Goal: Task Accomplishment & Management: Manage account settings

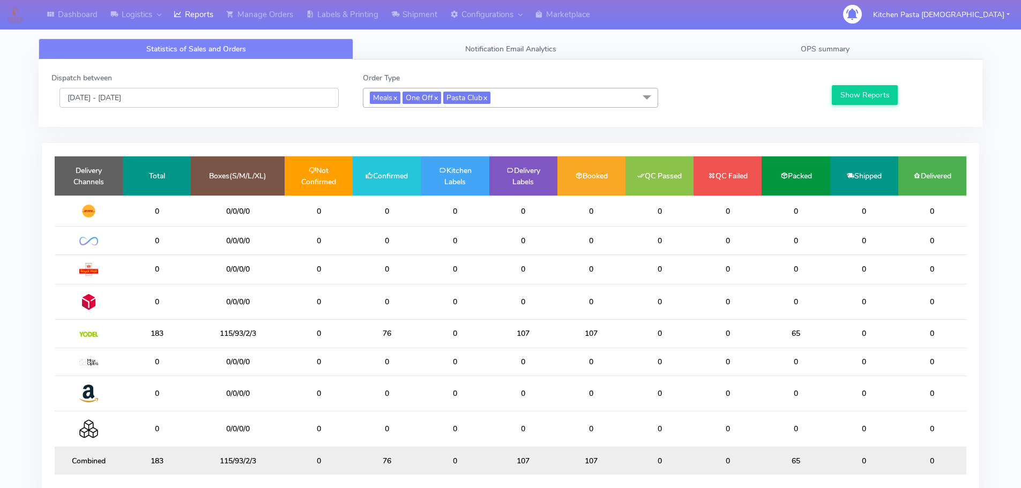
click at [172, 94] on input "[DATE] - [DATE]" at bounding box center [199, 98] width 279 height 20
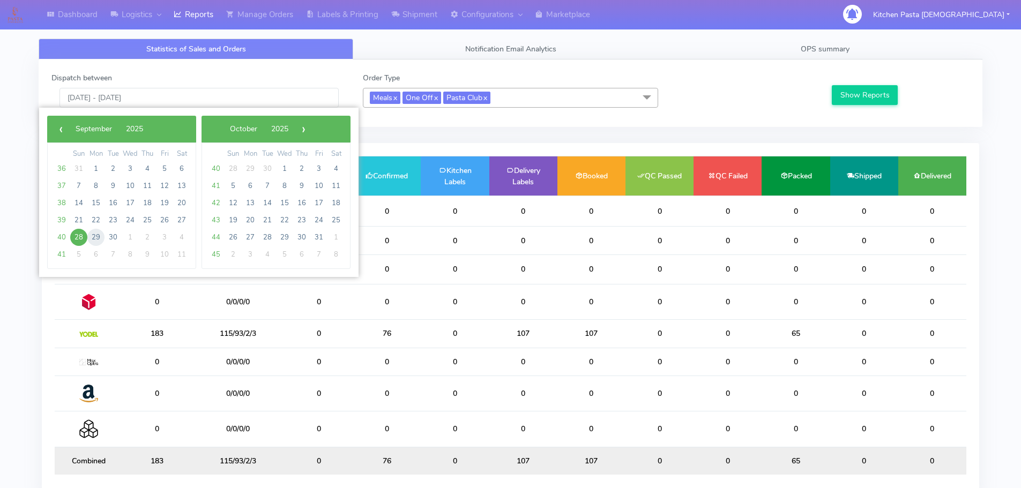
click at [98, 234] on span "29" at bounding box center [95, 237] width 17 height 17
type input "29/09/2025 - 29/09/2025"
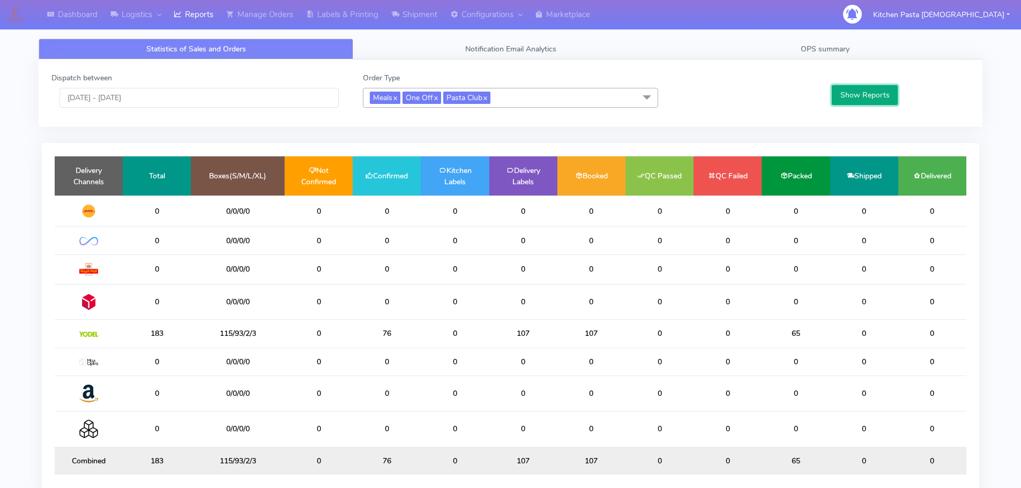
click at [888, 100] on button "Show Reports" at bounding box center [865, 95] width 66 height 20
click at [419, 14] on link "Shipment" at bounding box center [414, 14] width 59 height 29
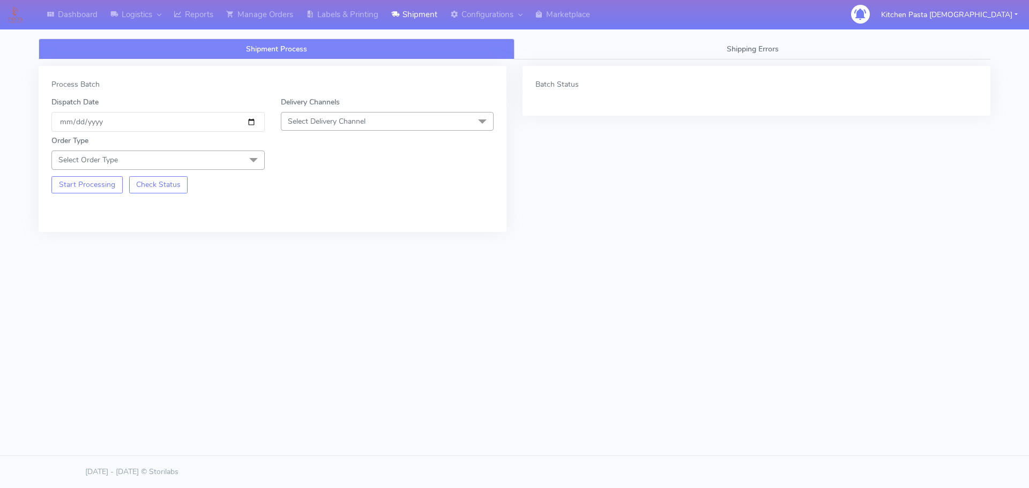
click at [317, 109] on div "Delivery Channels Select Delivery Channel DHL OnFleet Royal Mail DPD Yodel MaxO…" at bounding box center [387, 114] width 229 height 35
click at [334, 126] on span "Select Delivery Channel" at bounding box center [327, 121] width 78 height 10
click at [305, 238] on div "Yodel" at bounding box center [388, 241] width 202 height 11
click at [219, 159] on span "Select Order Type" at bounding box center [157, 160] width 213 height 19
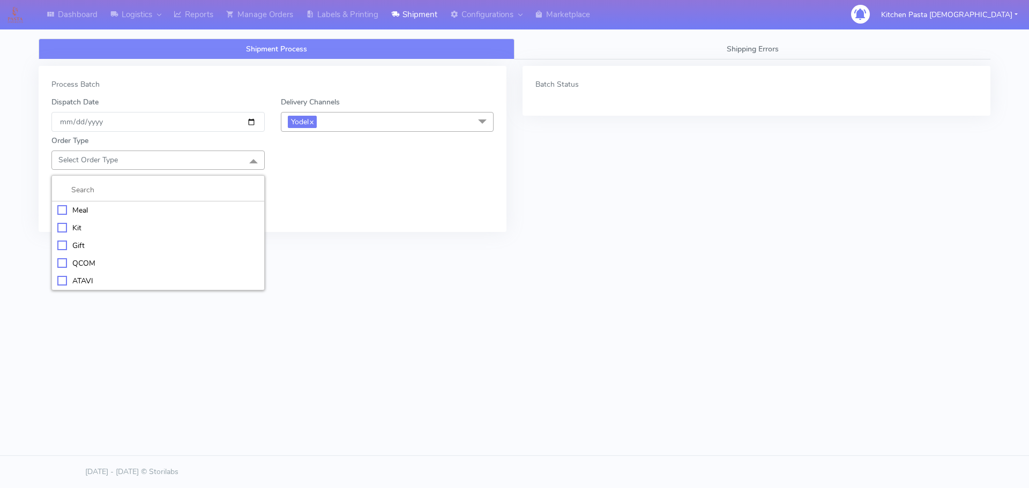
click at [151, 205] on div "Meal" at bounding box center [158, 210] width 202 height 11
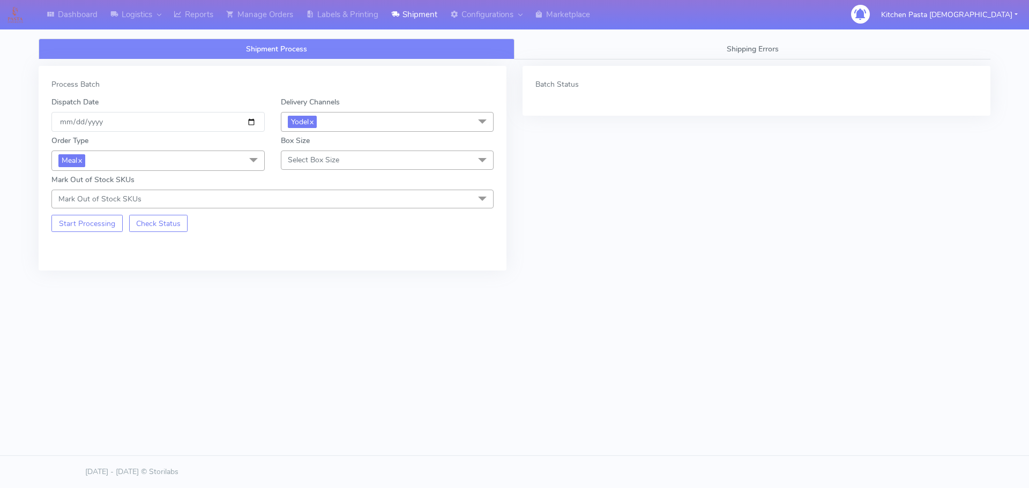
click at [299, 164] on span "Select Box Size" at bounding box center [313, 160] width 51 height 10
click at [314, 287] on li "Mega" at bounding box center [387, 281] width 212 height 18
click at [95, 233] on div "Process Batch Dispatch Date 2025-09-28 Delivery Channels Yodel x DHL OnFleet Ro…" at bounding box center [273, 168] width 468 height 205
click at [97, 228] on button "Start Processing" at bounding box center [86, 223] width 71 height 17
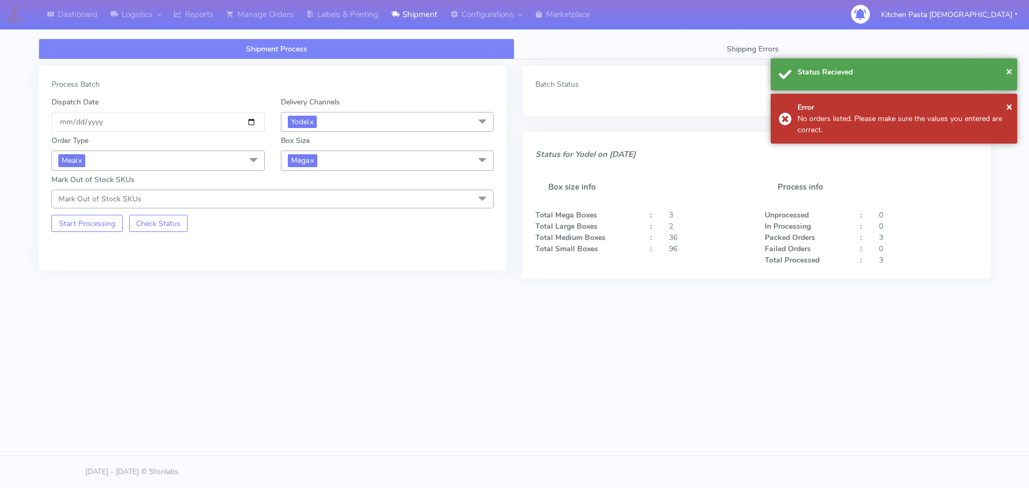
click at [366, 159] on span "Mega x" at bounding box center [387, 161] width 213 height 20
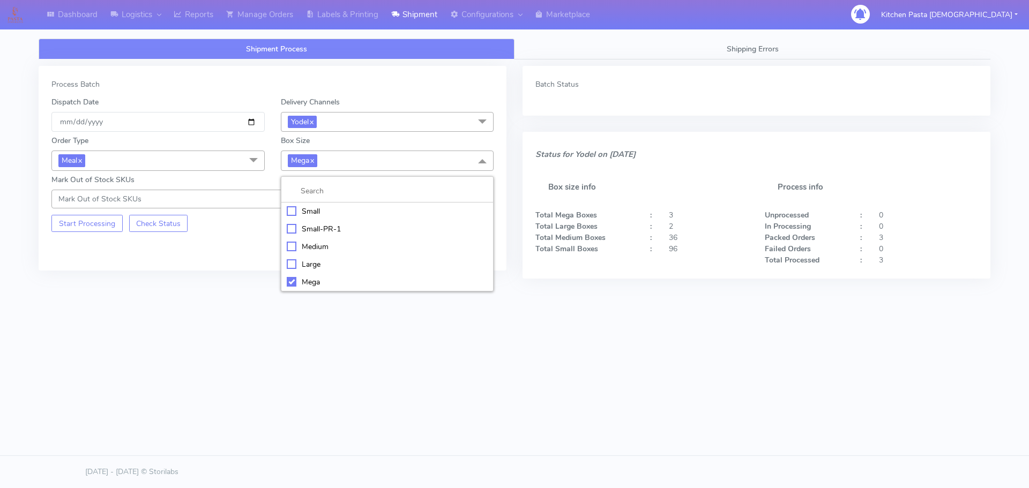
click at [310, 265] on div "Large" at bounding box center [388, 264] width 202 height 11
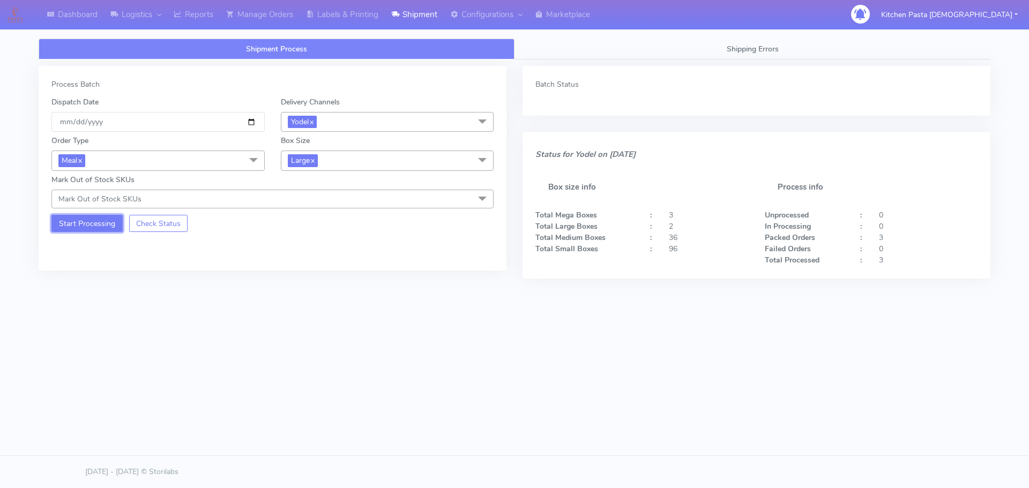
click at [106, 221] on button "Start Processing" at bounding box center [86, 223] width 71 height 17
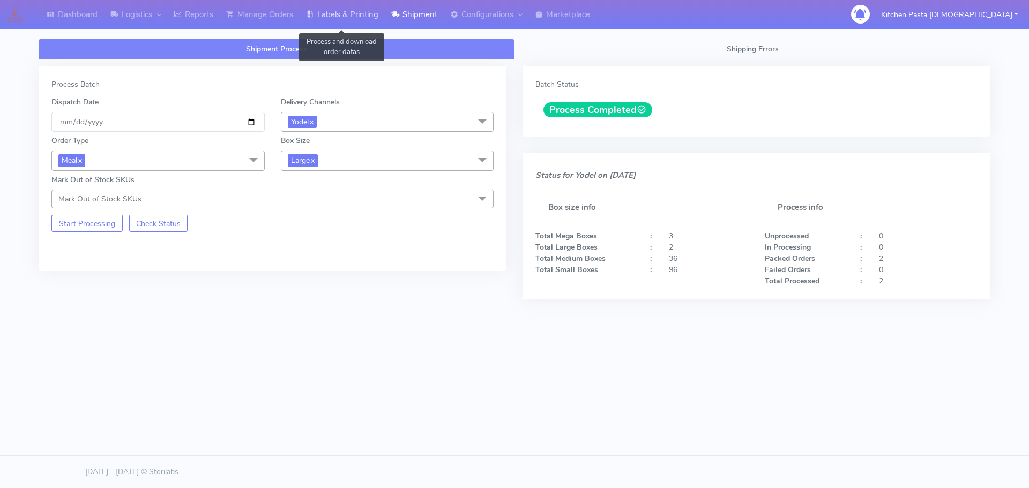
click at [365, 27] on link "Labels & Printing" at bounding box center [342, 14] width 85 height 29
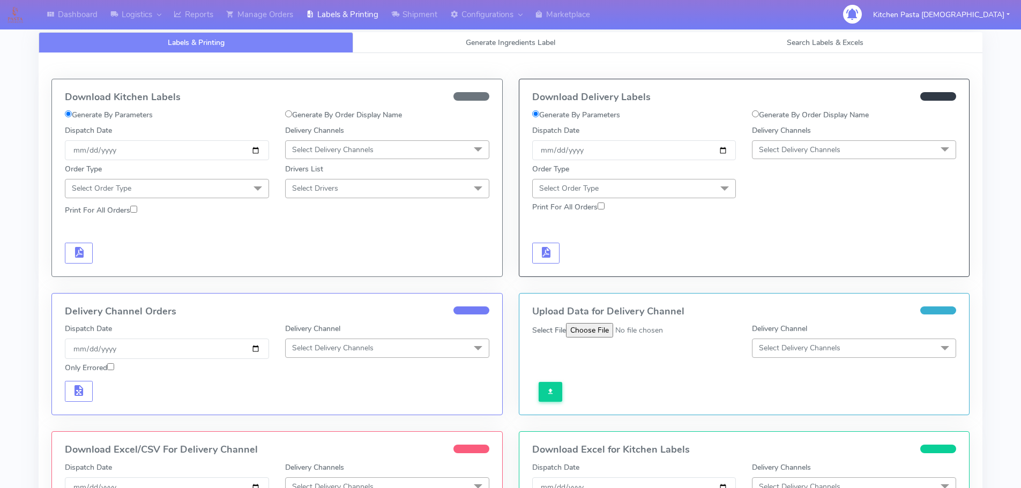
click at [844, 152] on span "Select Delivery Channels" at bounding box center [854, 149] width 204 height 19
click at [788, 273] on div "Yodel" at bounding box center [854, 270] width 192 height 11
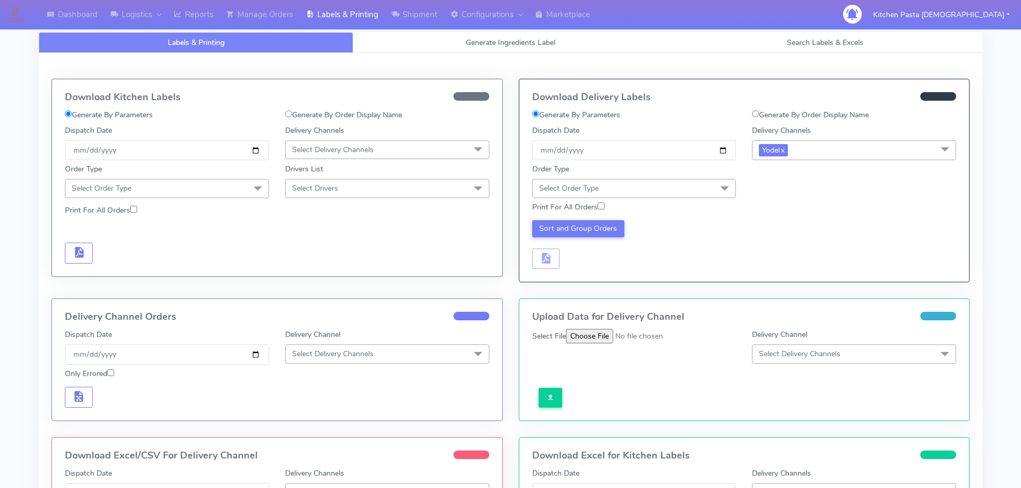
click at [696, 190] on span "Select Order Type" at bounding box center [634, 188] width 204 height 19
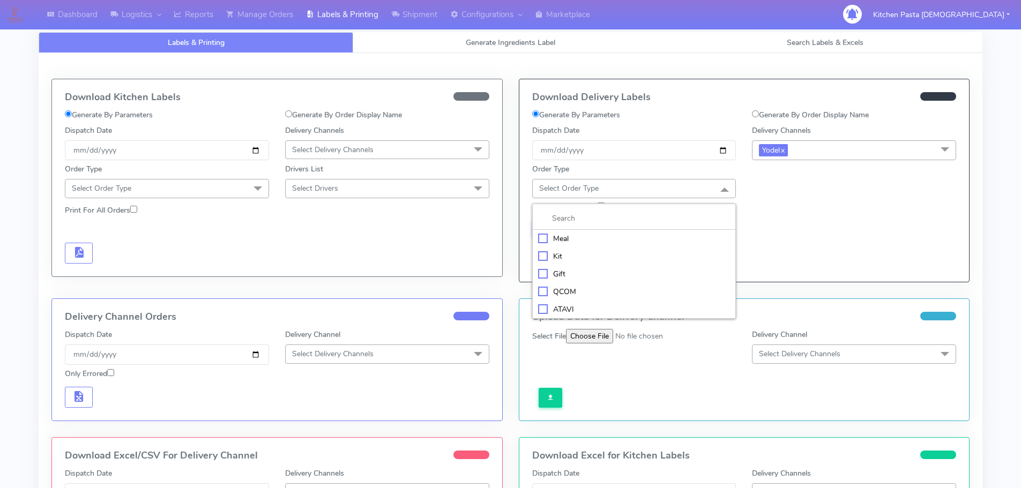
click at [639, 232] on li "Meal" at bounding box center [634, 239] width 203 height 18
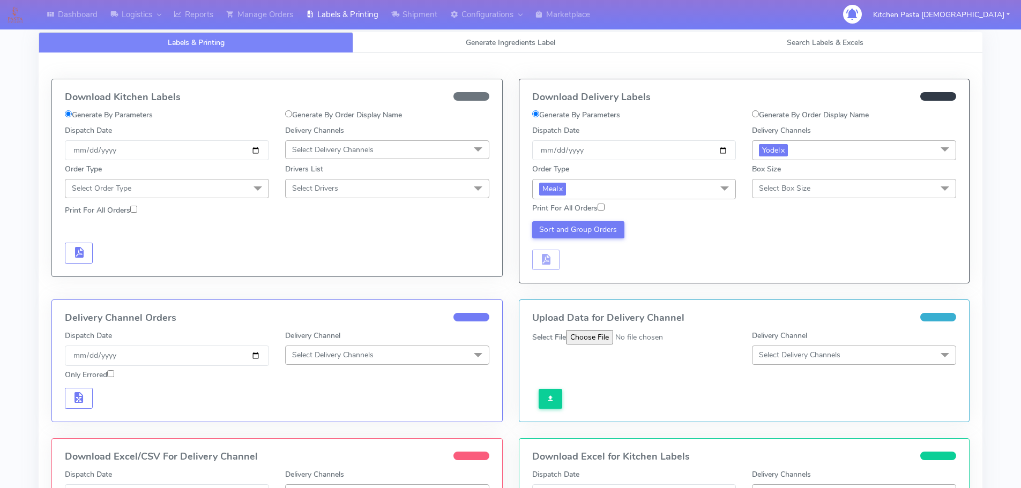
click at [807, 193] on span "Select Box Size" at bounding box center [784, 188] width 51 height 10
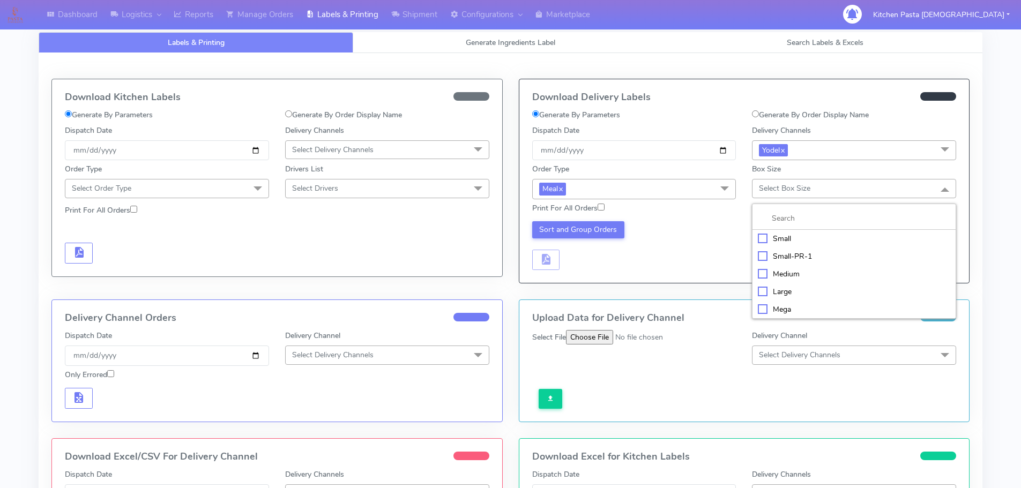
click at [791, 298] on li "Large" at bounding box center [854, 292] width 203 height 18
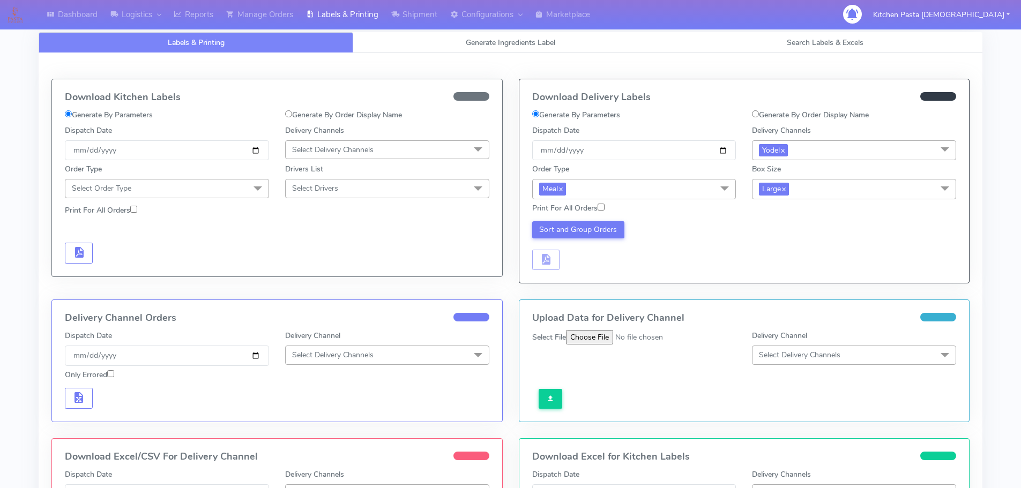
click at [582, 220] on div "Sort and Group Orders" at bounding box center [744, 244] width 441 height 53
click at [584, 220] on div "Sort and Group Orders" at bounding box center [744, 244] width 441 height 53
click at [587, 223] on button "Sort and Group Orders" at bounding box center [578, 229] width 93 height 17
click at [575, 226] on button "Sort and Group Orders" at bounding box center [578, 229] width 93 height 17
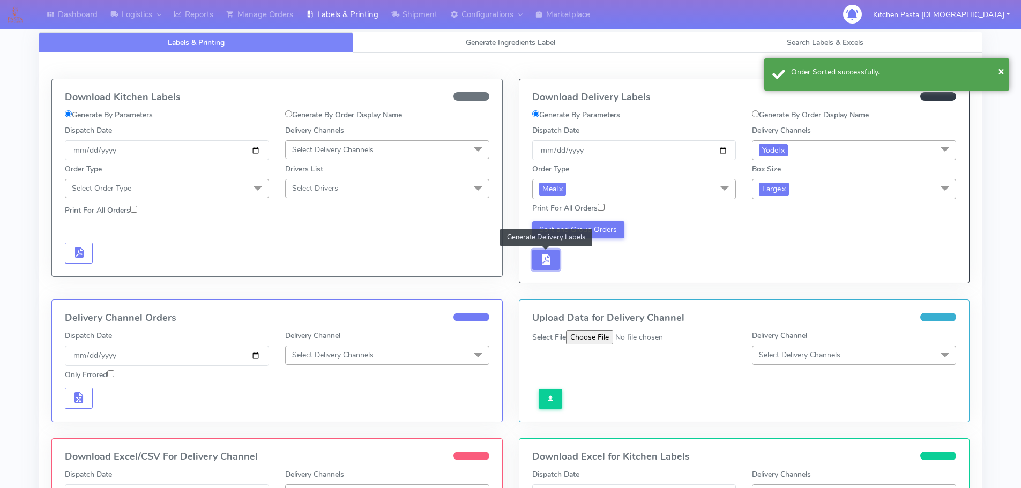
click at [558, 254] on button "button" at bounding box center [546, 260] width 28 height 21
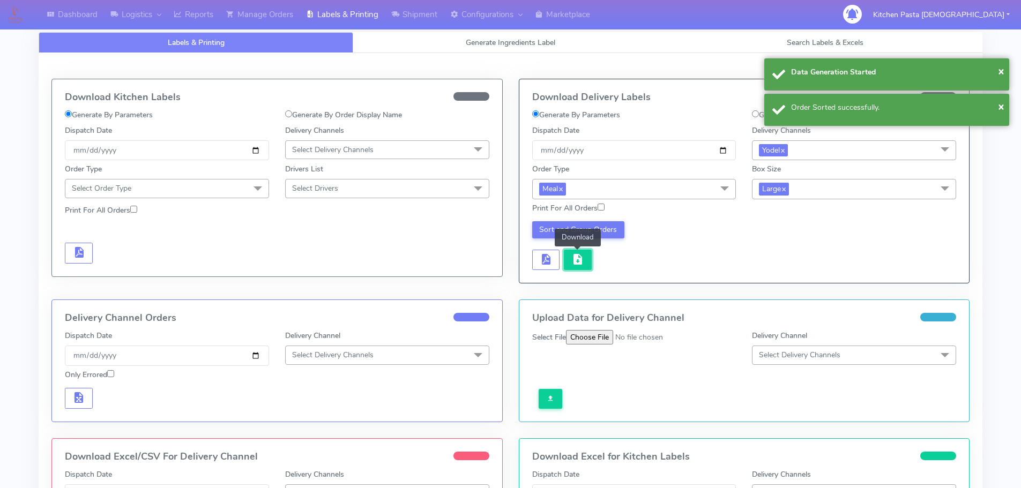
click at [572, 257] on span "button" at bounding box center [578, 262] width 13 height 10
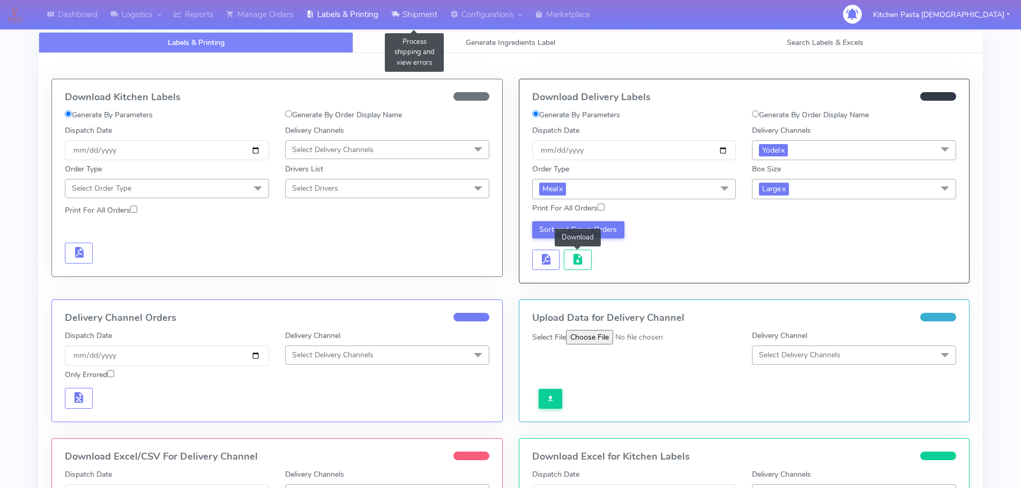
drag, startPoint x: 392, startPoint y: 9, endPoint x: 381, endPoint y: 18, distance: 14.1
click at [392, 9] on link "Shipment" at bounding box center [414, 14] width 59 height 29
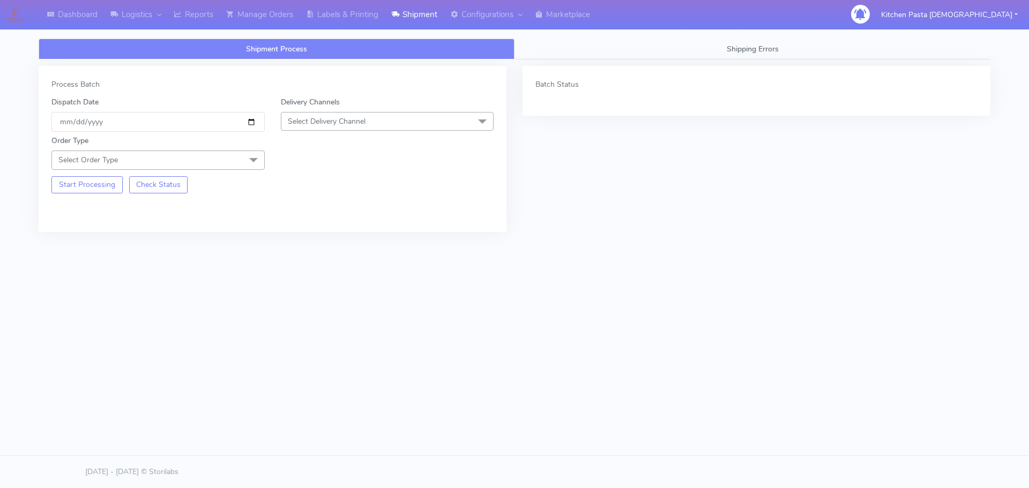
drag, startPoint x: 340, startPoint y: 115, endPoint x: 287, endPoint y: 226, distance: 122.8
click at [340, 115] on span "Select Delivery Channel" at bounding box center [387, 121] width 213 height 19
click at [295, 241] on div "Yodel" at bounding box center [388, 241] width 202 height 11
click at [254, 164] on span at bounding box center [253, 161] width 21 height 20
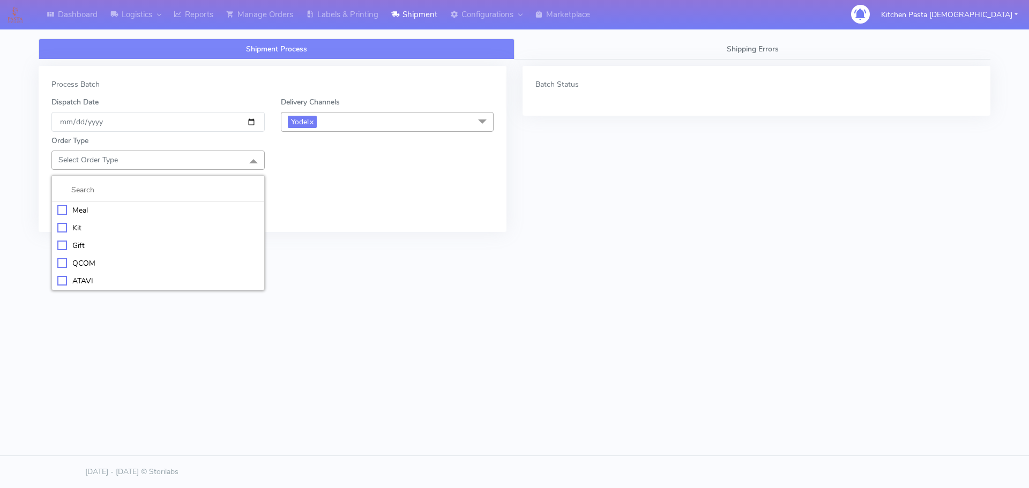
click at [173, 199] on li at bounding box center [158, 190] width 212 height 23
click at [189, 214] on div "Meal" at bounding box center [158, 210] width 202 height 11
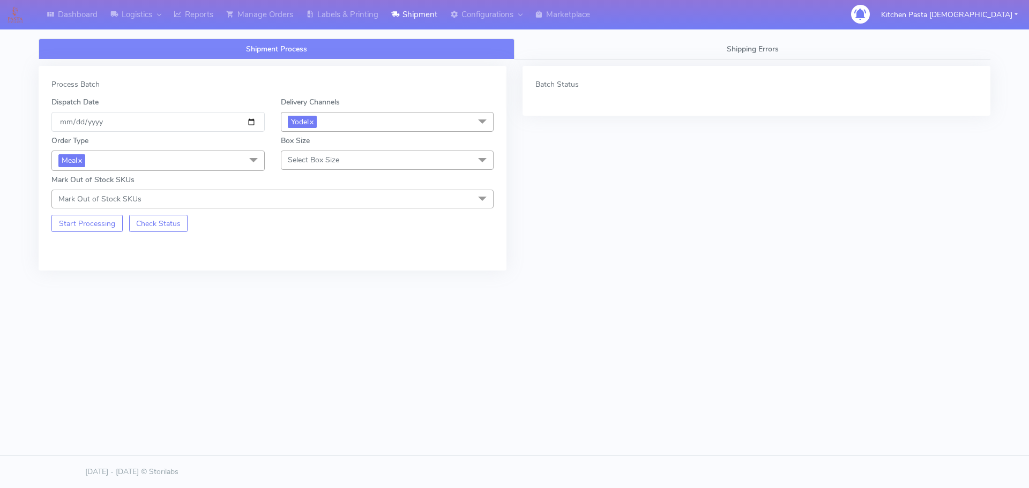
click at [348, 158] on span "Select Box Size" at bounding box center [387, 160] width 213 height 19
click at [313, 213] on div "Small" at bounding box center [388, 210] width 202 height 11
click at [90, 238] on div "Process Batch Dispatch Date 2025-09-28 Delivery Channels Yodel x DHL OnFleet Ro…" at bounding box center [273, 168] width 468 height 205
click at [97, 231] on button "Start Processing" at bounding box center [86, 223] width 71 height 17
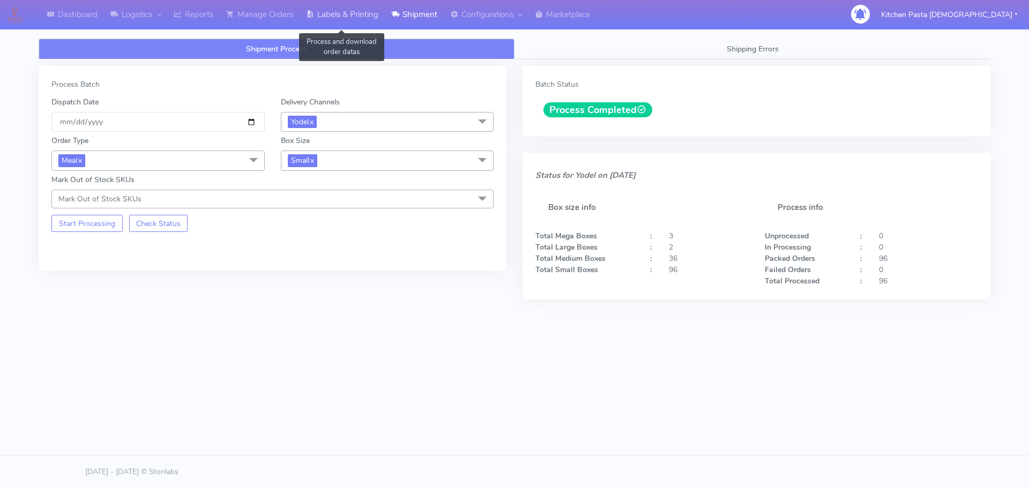
click at [378, 23] on link "Labels & Printing" at bounding box center [342, 14] width 85 height 29
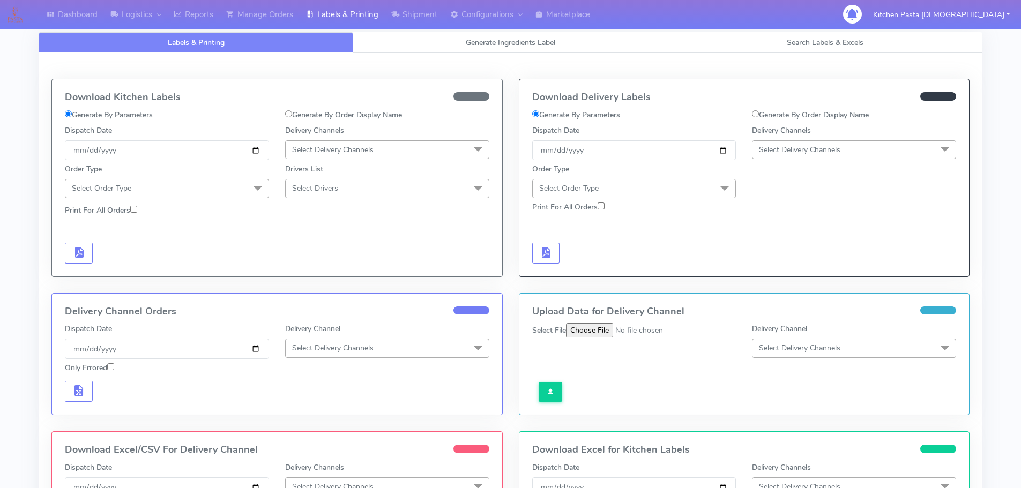
drag, startPoint x: 783, startPoint y: 154, endPoint x: 790, endPoint y: 147, distance: 9.5
click at [784, 153] on span "Select Delivery Channels" at bounding box center [799, 150] width 81 height 10
click at [768, 273] on div "Yodel" at bounding box center [854, 270] width 192 height 11
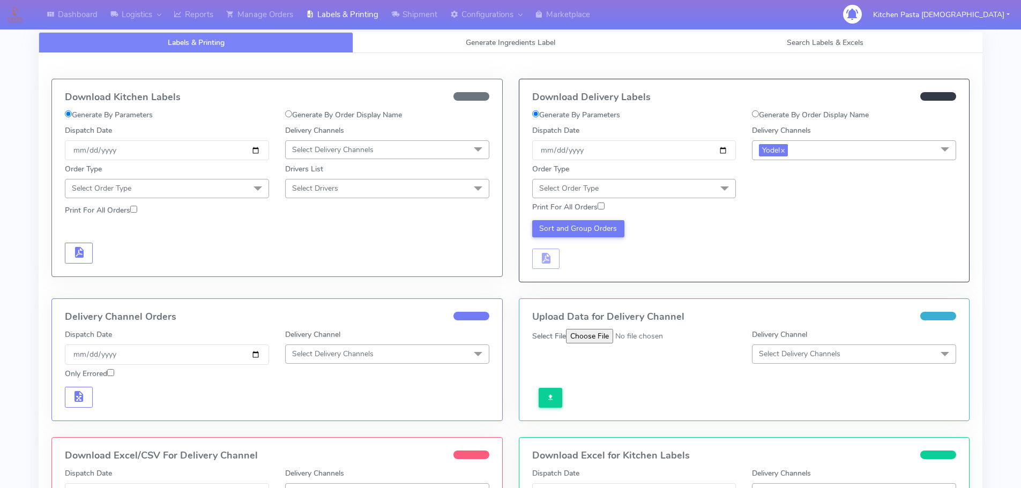
click at [693, 188] on span "Select Order Type" at bounding box center [634, 188] width 204 height 19
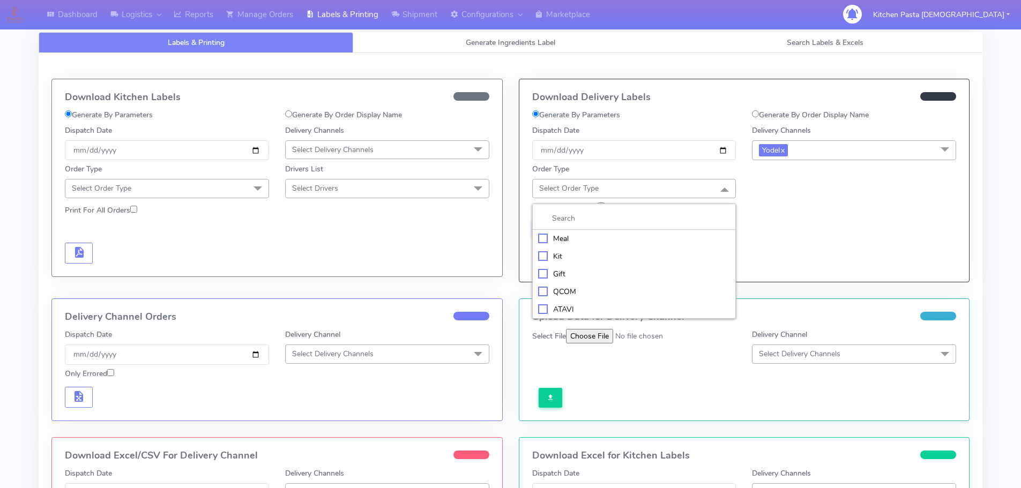
click at [648, 236] on div "Meal" at bounding box center [634, 238] width 192 height 11
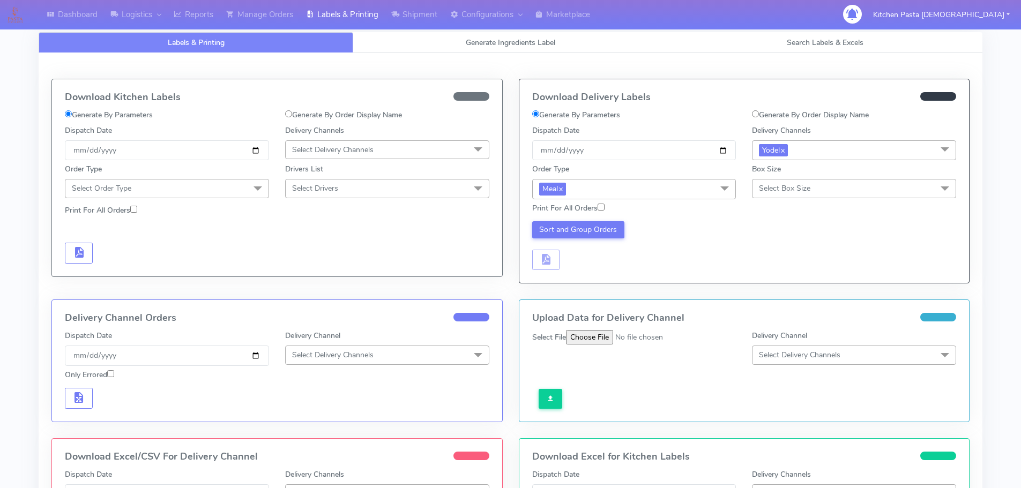
click at [767, 186] on span "Select Box Size" at bounding box center [784, 188] width 51 height 10
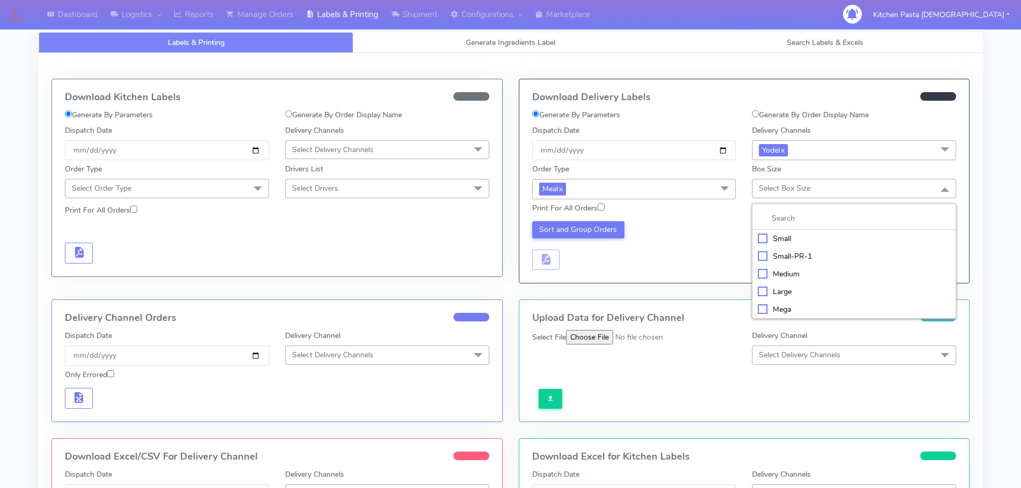
click at [782, 231] on li "Small" at bounding box center [854, 239] width 203 height 18
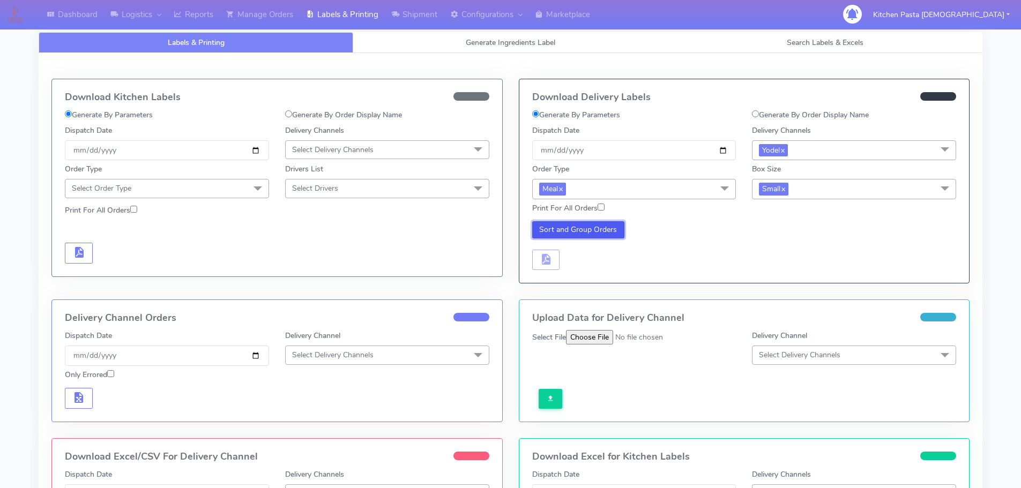
click at [611, 233] on button "Sort and Group Orders" at bounding box center [578, 229] width 93 height 17
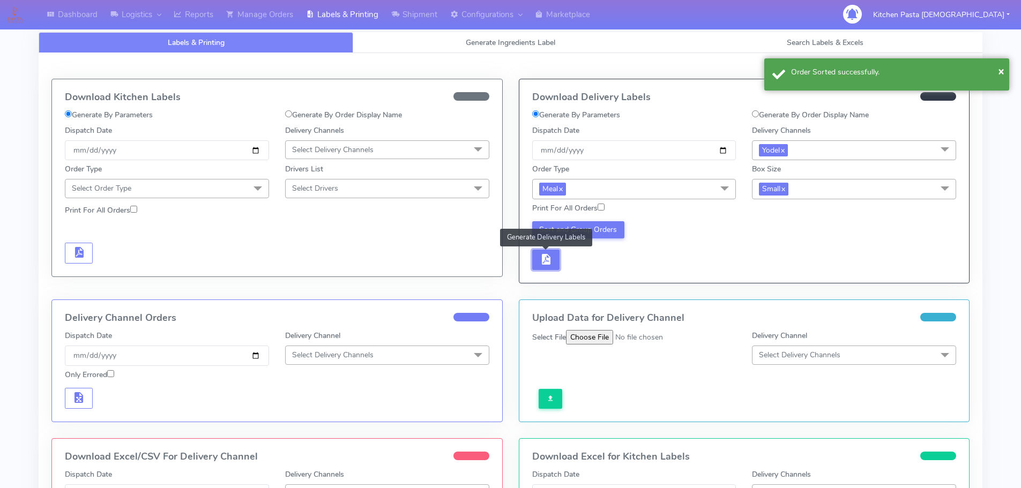
click at [552, 268] on button "button" at bounding box center [546, 260] width 28 height 21
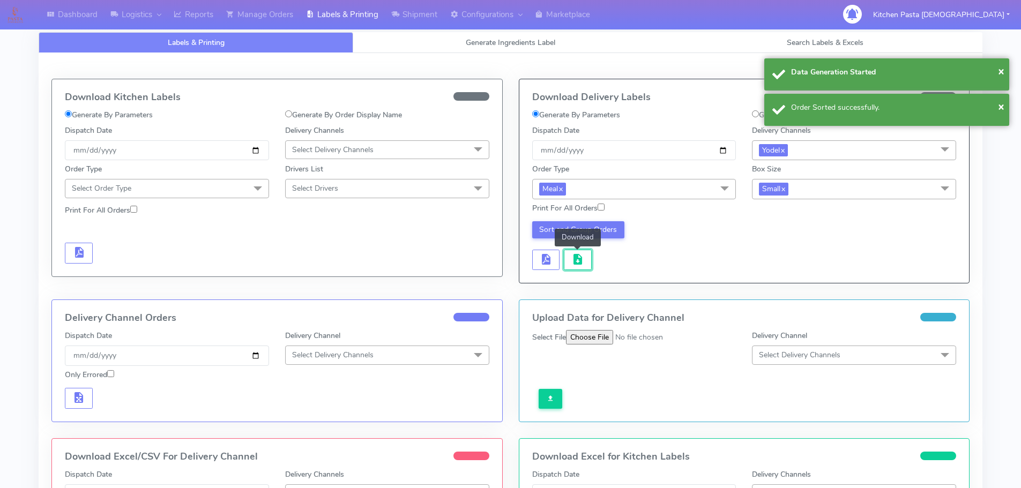
click at [581, 269] on button "button" at bounding box center [578, 260] width 28 height 21
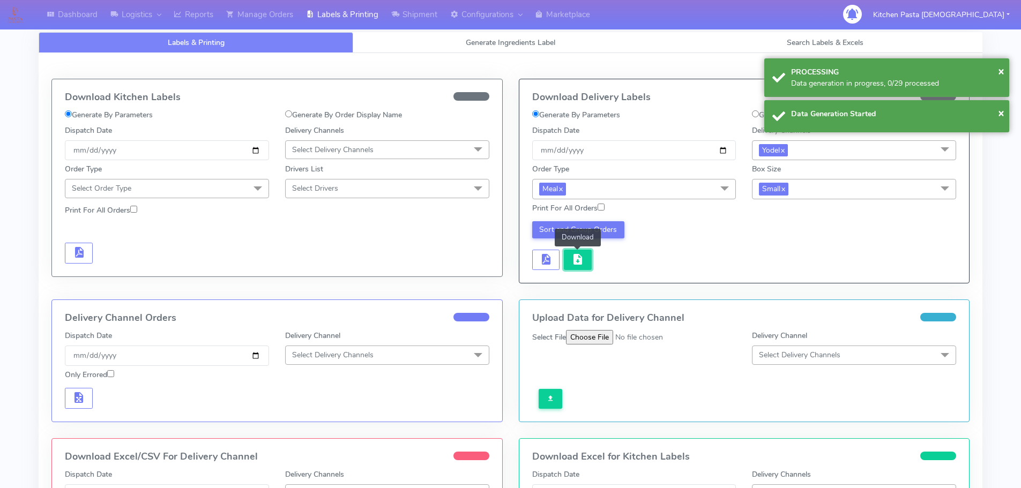
click at [588, 265] on button "button" at bounding box center [578, 260] width 28 height 21
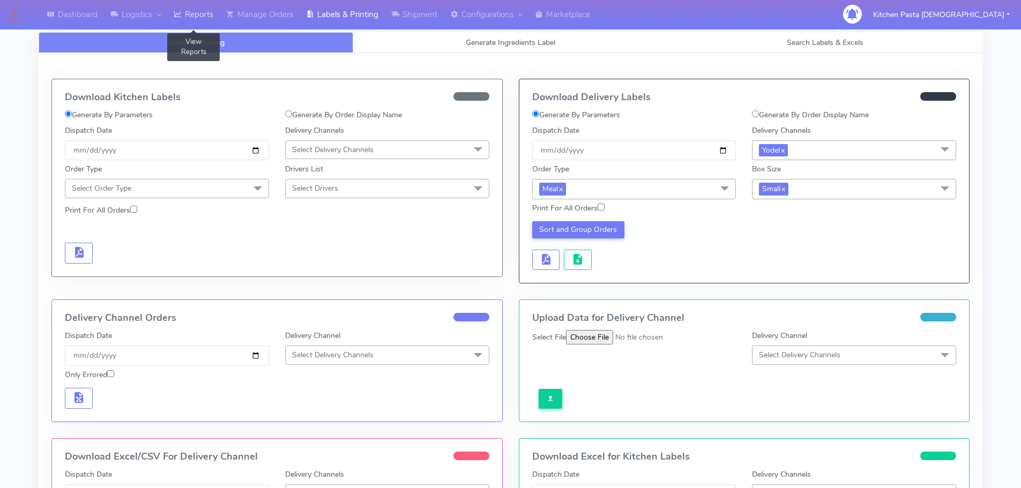
click at [195, 20] on link "Reports" at bounding box center [193, 14] width 53 height 29
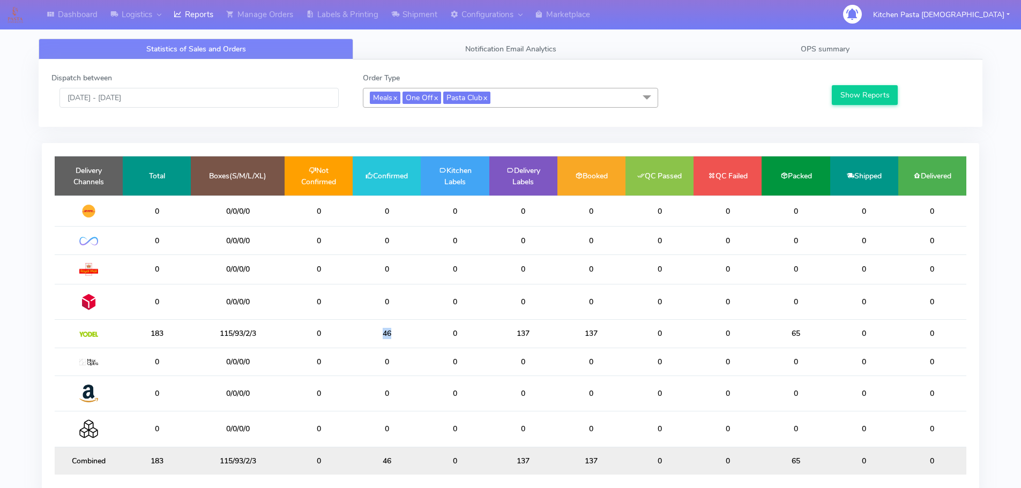
drag, startPoint x: 398, startPoint y: 328, endPoint x: 323, endPoint y: 326, distance: 74.6
click at [323, 326] on tr "183 115/93/2/3 0 46 0 137 137 0 0 65 0 0" at bounding box center [511, 334] width 912 height 28
drag, startPoint x: 399, startPoint y: 338, endPoint x: 332, endPoint y: 329, distance: 67.6
click at [332, 329] on tr "183 115/93/2/3 0 46 0 137 137 0 0 65 0 0" at bounding box center [511, 334] width 912 height 28
click at [172, 92] on input "28/09/2025 - 28/09/2025" at bounding box center [199, 98] width 279 height 20
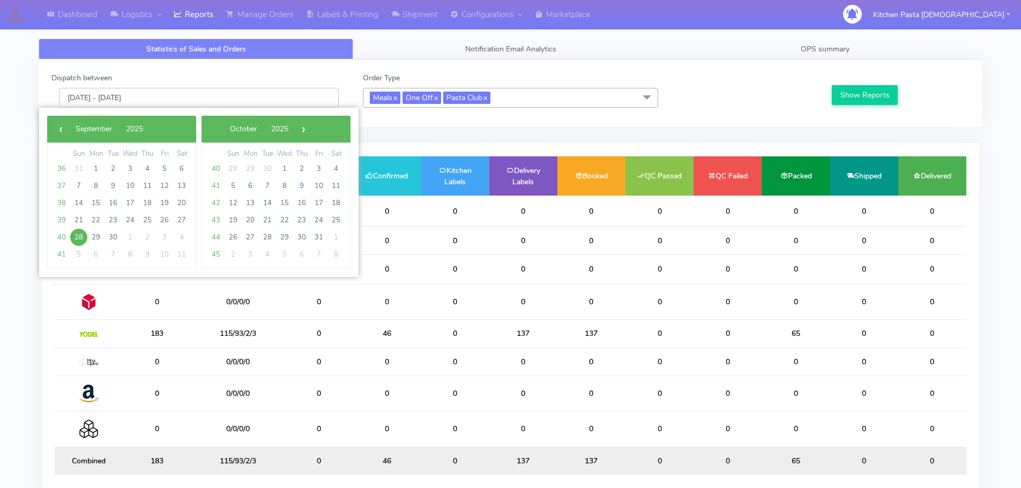
click at [173, 93] on input "28/09/2025 - 28/09/2025" at bounding box center [199, 98] width 279 height 20
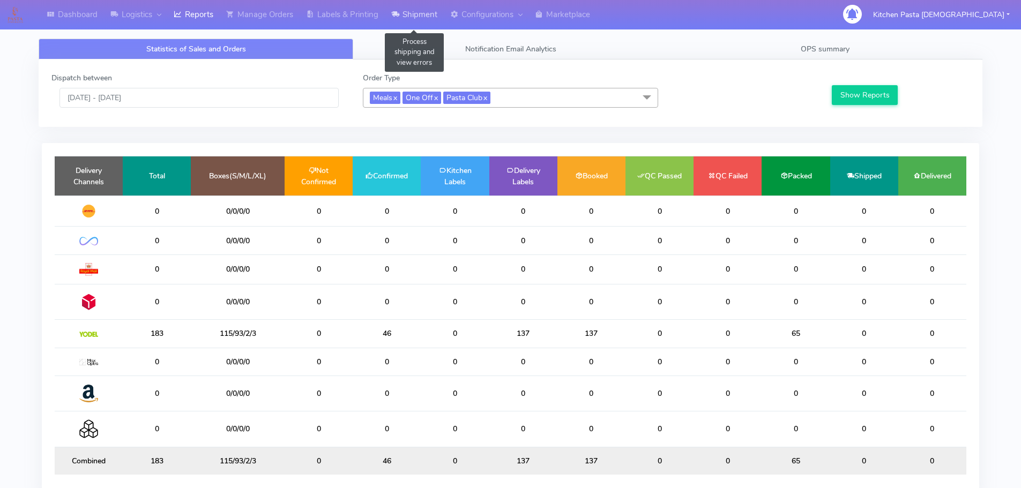
click at [437, 10] on link "Shipment" at bounding box center [414, 14] width 59 height 29
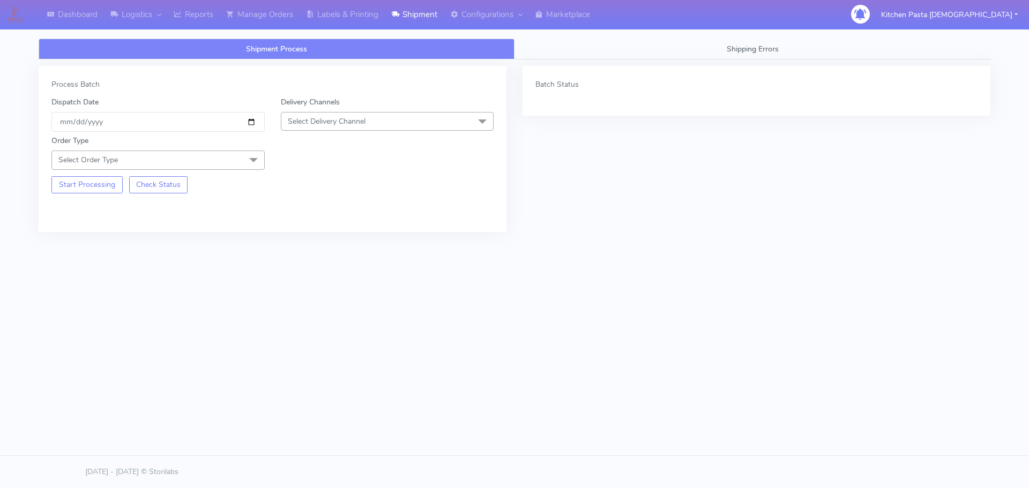
click at [376, 122] on span "Select Delivery Channel" at bounding box center [387, 121] width 213 height 19
click at [306, 248] on li "Yodel" at bounding box center [387, 242] width 212 height 18
click at [231, 157] on span "Select Order Type" at bounding box center [157, 160] width 213 height 19
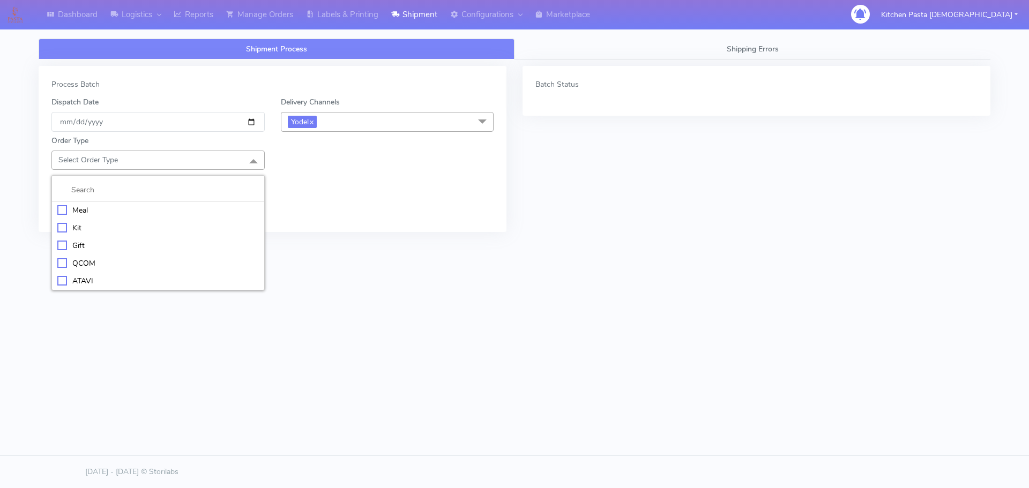
click at [190, 217] on li "Meal" at bounding box center [158, 211] width 212 height 18
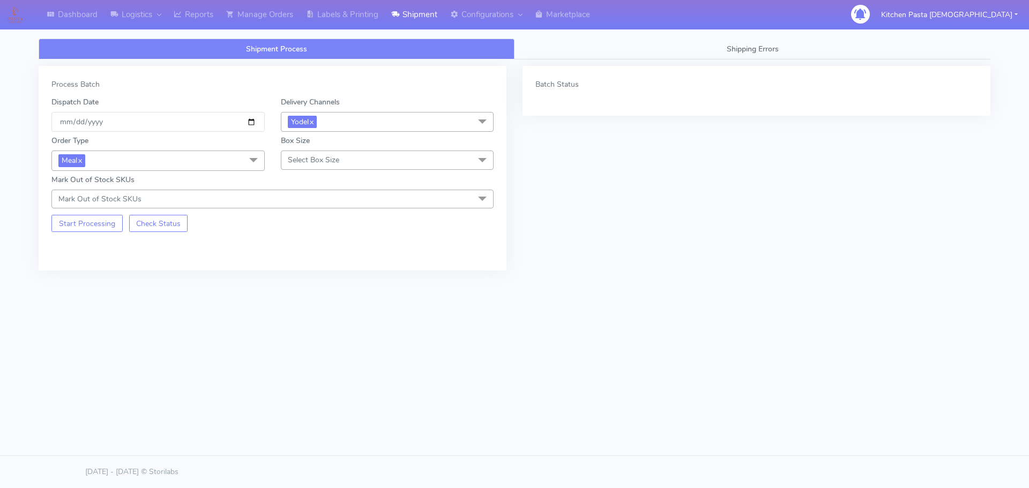
click at [307, 165] on span "Select Box Size" at bounding box center [313, 160] width 51 height 10
click at [315, 249] on div "Medium" at bounding box center [388, 245] width 202 height 11
click at [103, 221] on button "Start Processing" at bounding box center [86, 223] width 71 height 17
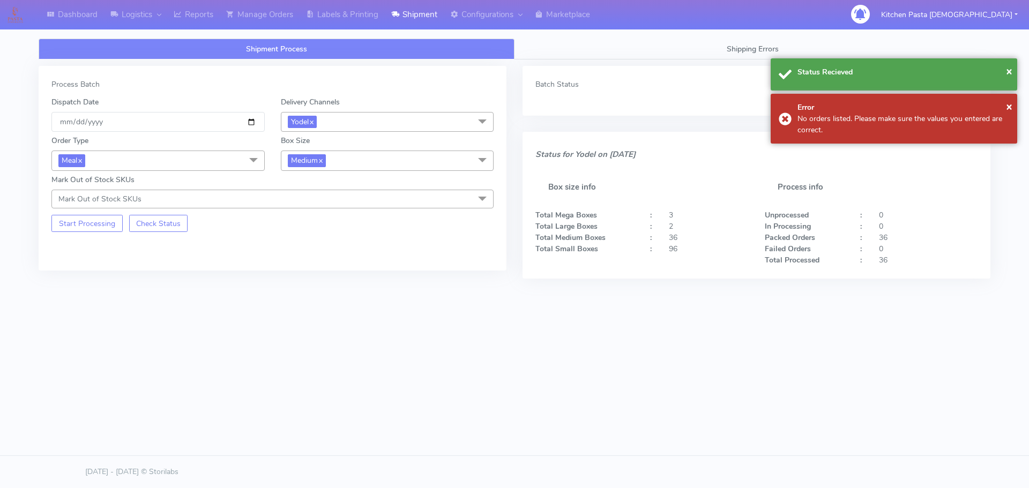
click at [190, 30] on div "Shipment Process Shipping Errors Process Batch Dispatch Date 2025-09-28 Deliver…" at bounding box center [515, 195] width 952 height 353
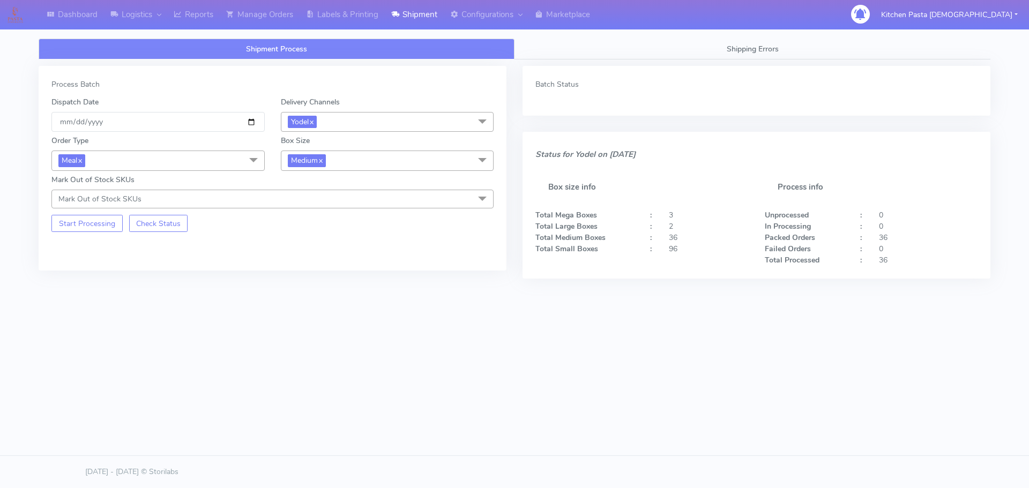
click at [192, 30] on div "Shipment Process Shipping Errors Process Batch Dispatch Date 2025-09-28 Deliver…" at bounding box center [515, 195] width 952 height 353
click at [205, 12] on link "Reports" at bounding box center [193, 14] width 53 height 29
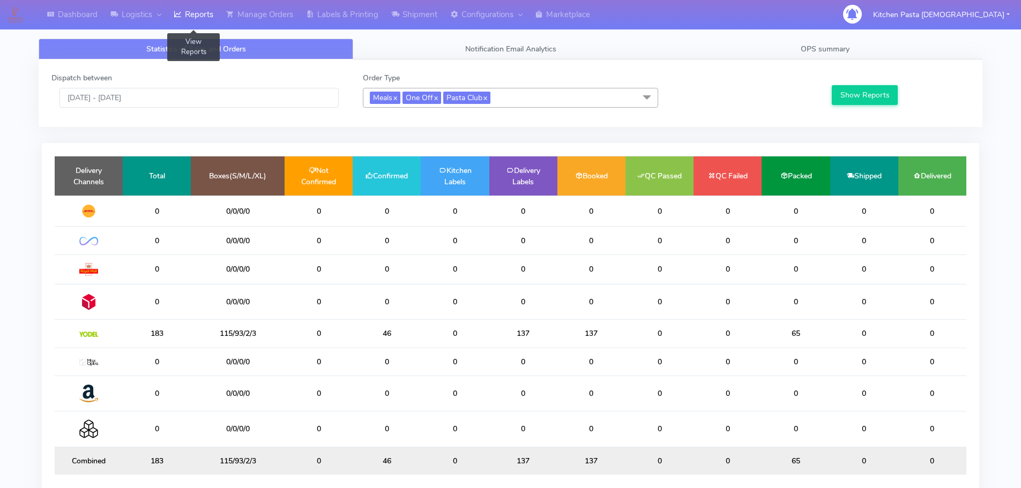
click at [201, 11] on link "Reports" at bounding box center [193, 14] width 53 height 29
click at [273, 14] on link "Manage Orders" at bounding box center [260, 14] width 80 height 29
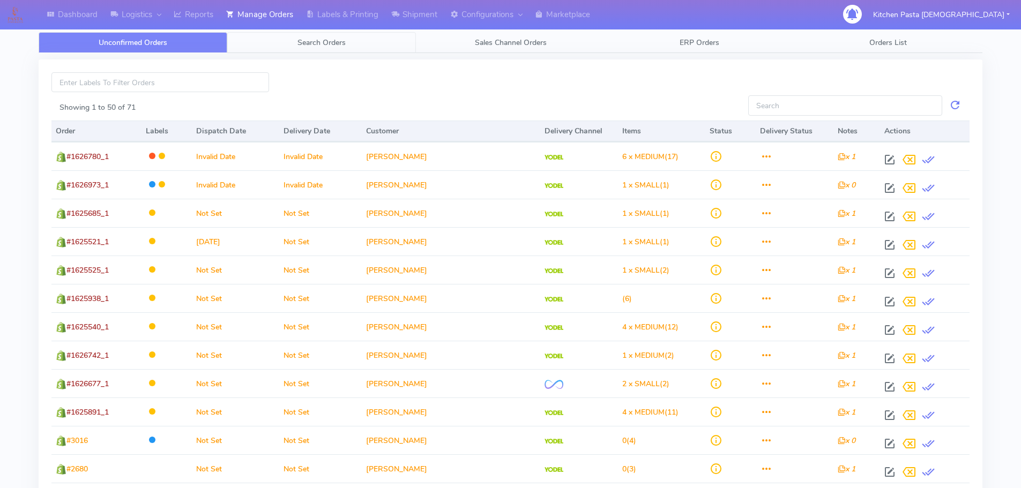
click at [356, 48] on link "Search Orders" at bounding box center [321, 42] width 189 height 21
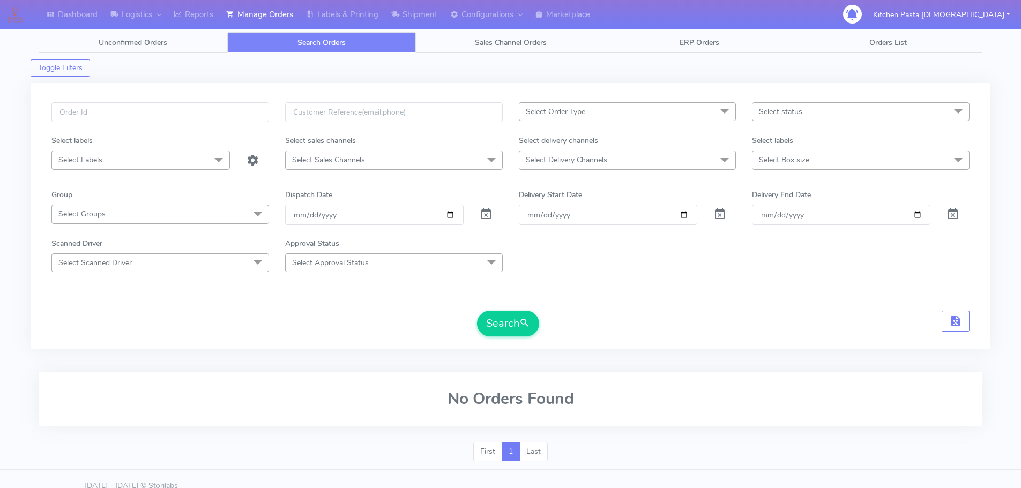
click at [175, 168] on span "Select Labels" at bounding box center [140, 160] width 179 height 19
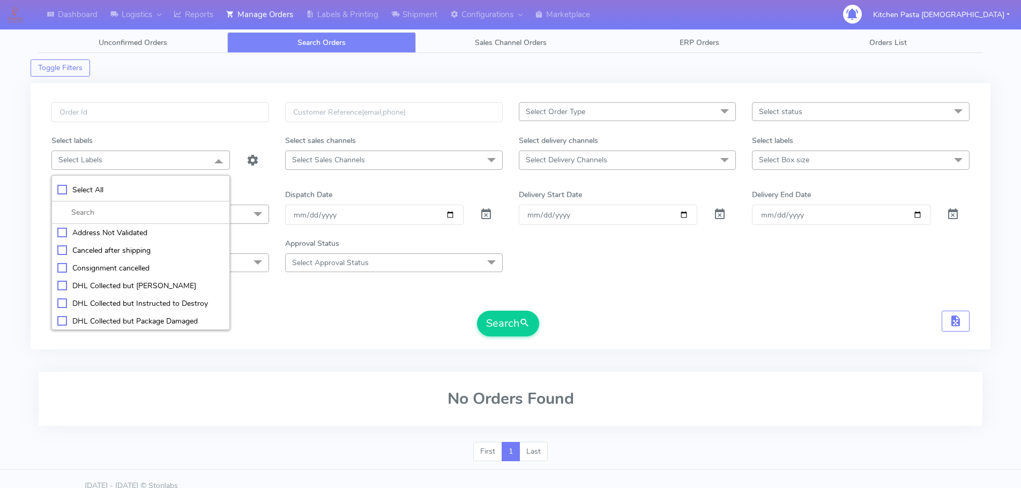
click at [175, 168] on span "Select Labels" at bounding box center [140, 160] width 179 height 19
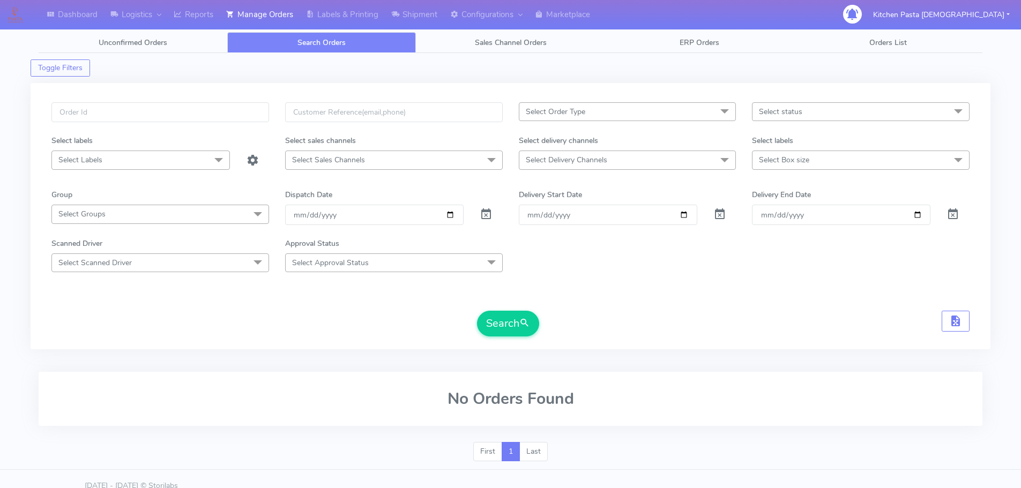
click at [396, 151] on span "Select Sales Channels" at bounding box center [394, 160] width 218 height 19
click at [651, 160] on span "Select Delivery Channels" at bounding box center [628, 160] width 218 height 19
click at [555, 298] on div "Yodel" at bounding box center [628, 303] width 206 height 11
checkbox input "true"
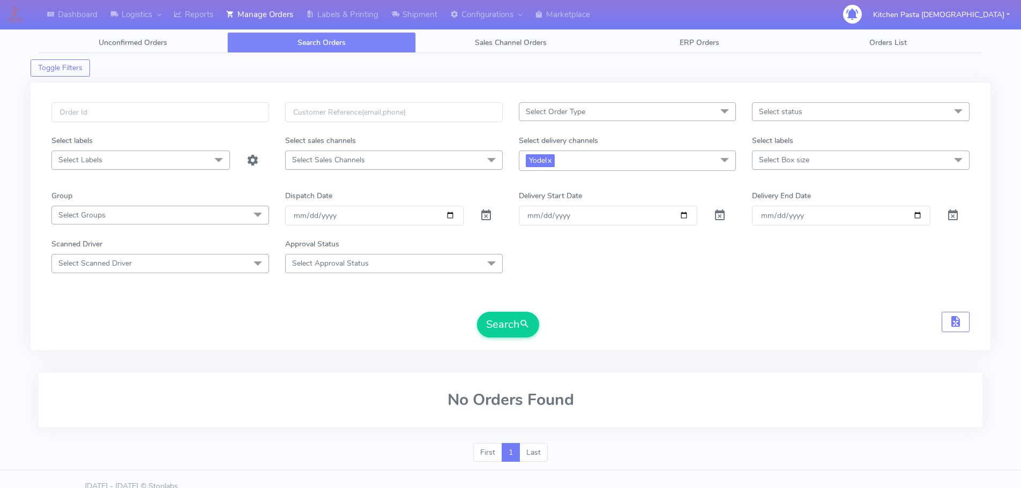
click at [875, 163] on span "Select Box size" at bounding box center [861, 160] width 218 height 19
click at [755, 278] on li "Large" at bounding box center [861, 286] width 217 height 18
checkbox input "true"
click at [819, 108] on span "Select status" at bounding box center [861, 111] width 218 height 19
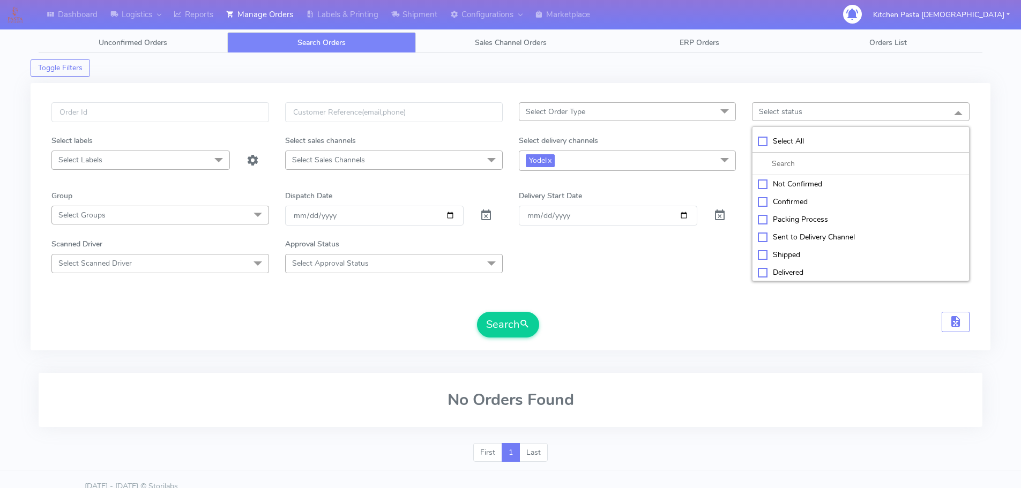
click at [807, 179] on div "Not Confirmed" at bounding box center [861, 184] width 206 height 11
checkbox input "true"
click at [514, 317] on button "Search" at bounding box center [508, 325] width 62 height 26
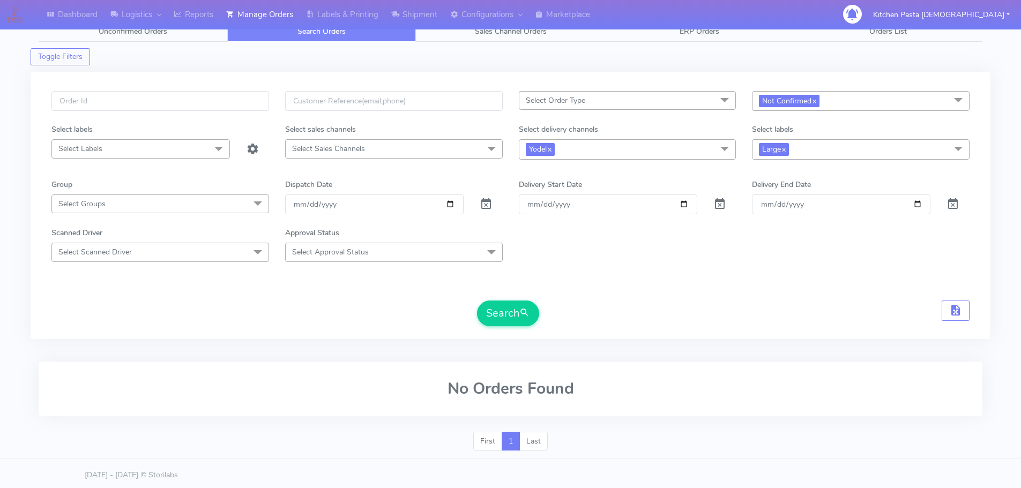
scroll to position [14, 0]
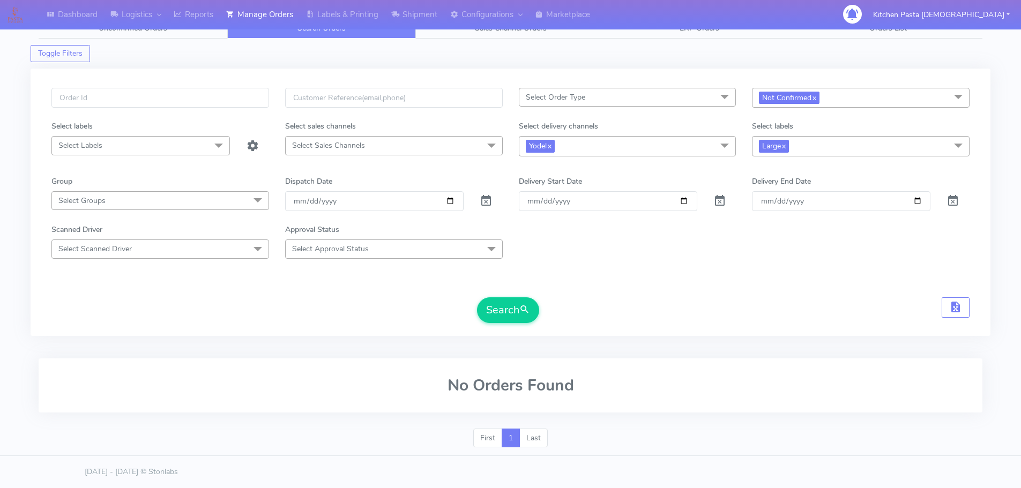
click at [486, 327] on div "Select Order Type Select All MEALS ATAVI One Off Pasta Club Gift Kit Event Unkn…" at bounding box center [510, 209] width 934 height 242
click at [492, 316] on button "Search" at bounding box center [508, 311] width 62 height 26
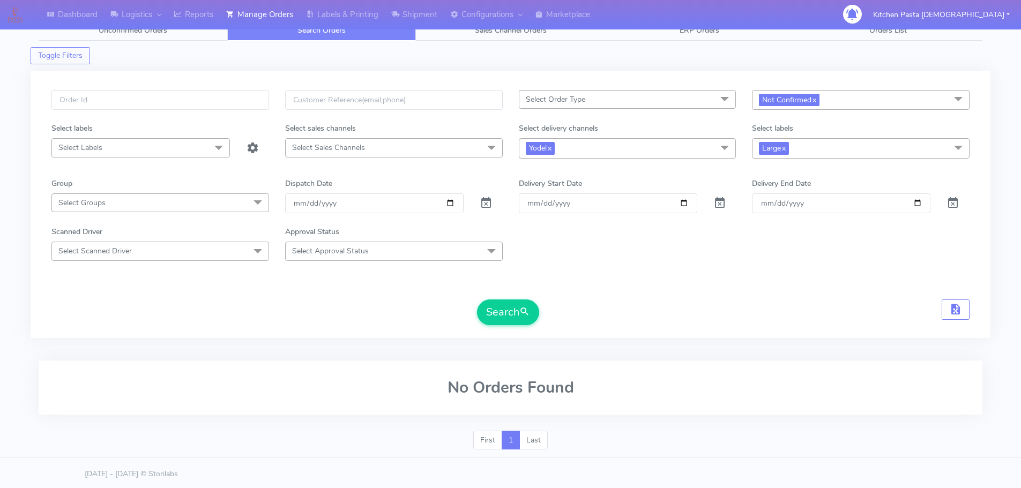
scroll to position [0, 0]
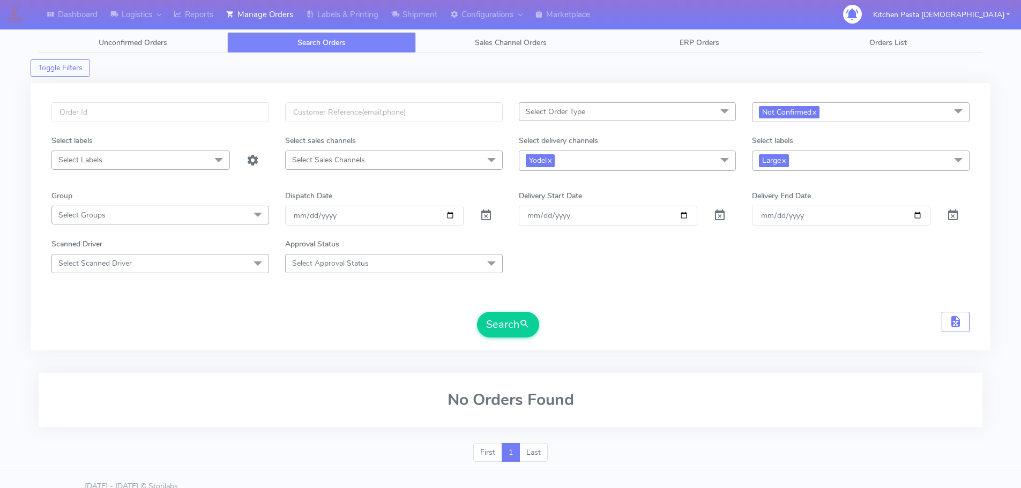
click at [832, 110] on span "Not Confirmed x" at bounding box center [861, 112] width 218 height 20
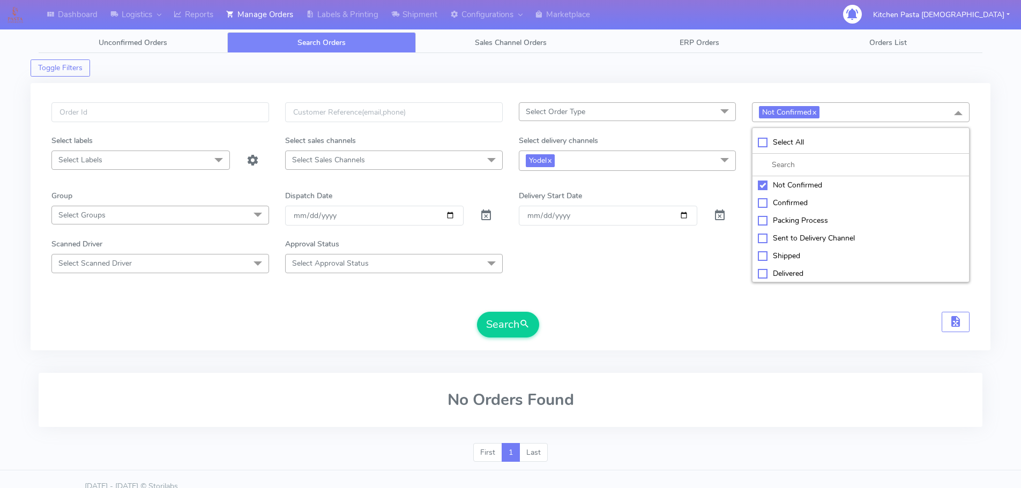
click at [811, 203] on div "Confirmed" at bounding box center [861, 202] width 206 height 11
checkbox input "true"
click at [812, 182] on div "Not Confirmed" at bounding box center [861, 185] width 206 height 11
checkbox input "false"
click at [522, 330] on span "submit" at bounding box center [525, 324] width 11 height 14
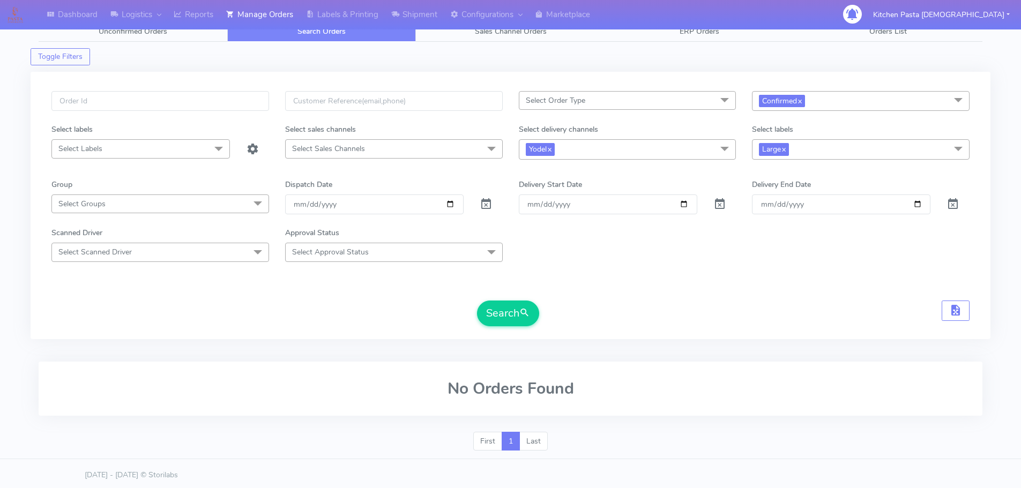
scroll to position [14, 0]
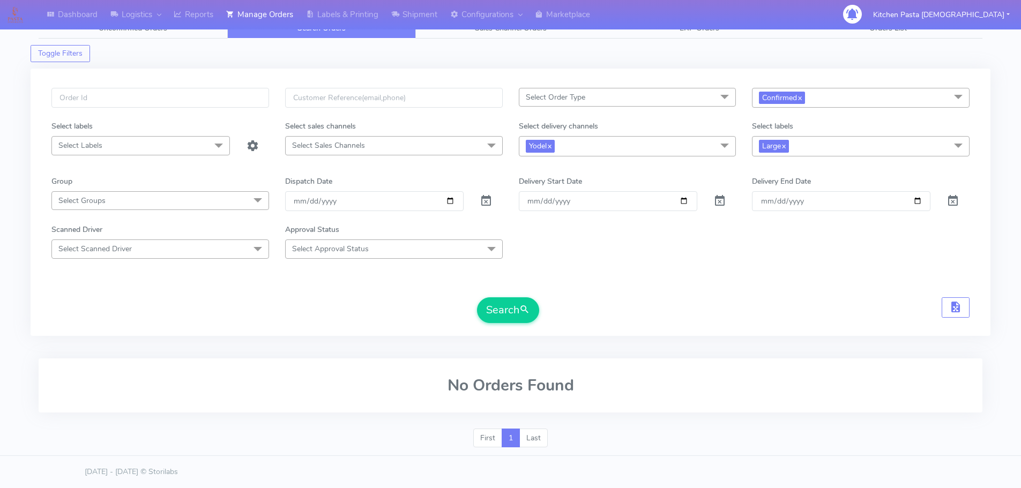
click at [879, 110] on div "Confirmed x Select All Not Confirmed Confirmed Packing Process Sent to Delivery…" at bounding box center [861, 104] width 234 height 33
click at [812, 153] on span "Large x" at bounding box center [861, 146] width 218 height 20
click at [785, 272] on div "Large" at bounding box center [861, 272] width 206 height 11
checkbox input "false"
click at [817, 106] on span "Confirmed x" at bounding box center [861, 98] width 218 height 20
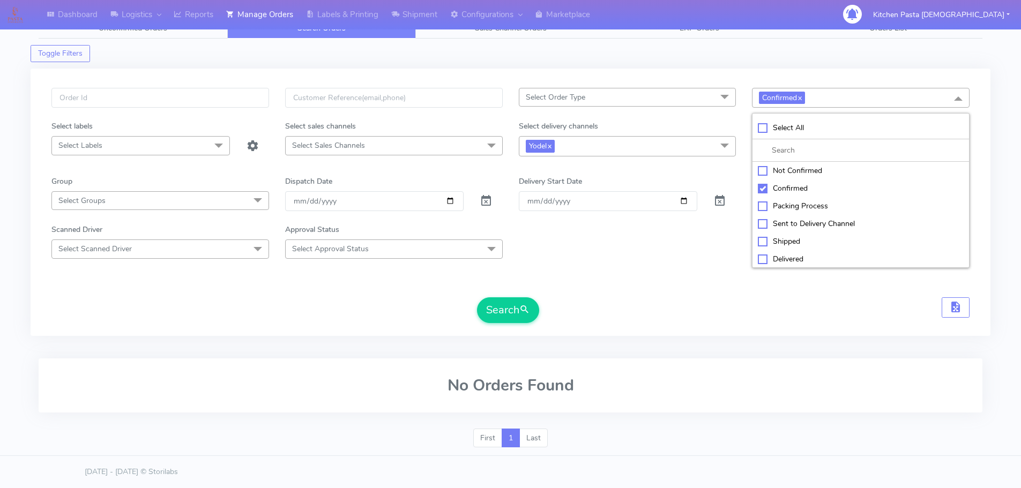
click at [814, 161] on li at bounding box center [861, 150] width 217 height 23
drag, startPoint x: 813, startPoint y: 170, endPoint x: 802, endPoint y: 182, distance: 16.3
click at [813, 170] on div "Not Confirmed" at bounding box center [861, 170] width 206 height 11
checkbox input "true"
click at [793, 191] on div "Confirmed" at bounding box center [861, 188] width 206 height 11
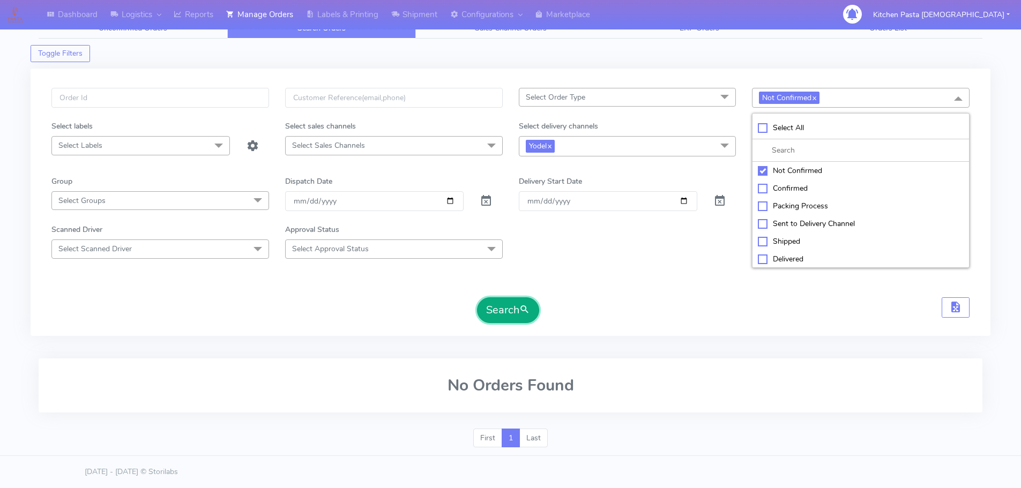
click at [506, 317] on button "Search" at bounding box center [508, 311] width 62 height 26
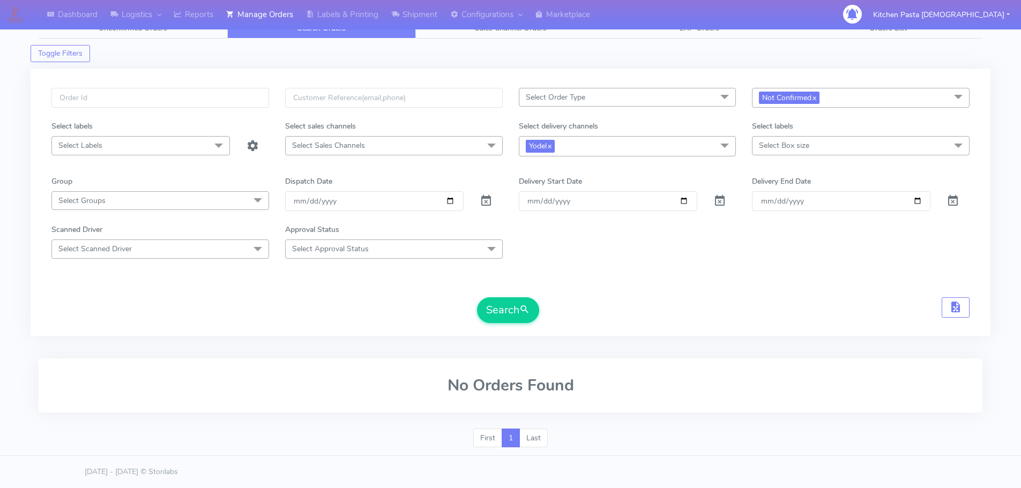
click at [838, 99] on span "Not Confirmed x" at bounding box center [861, 98] width 218 height 20
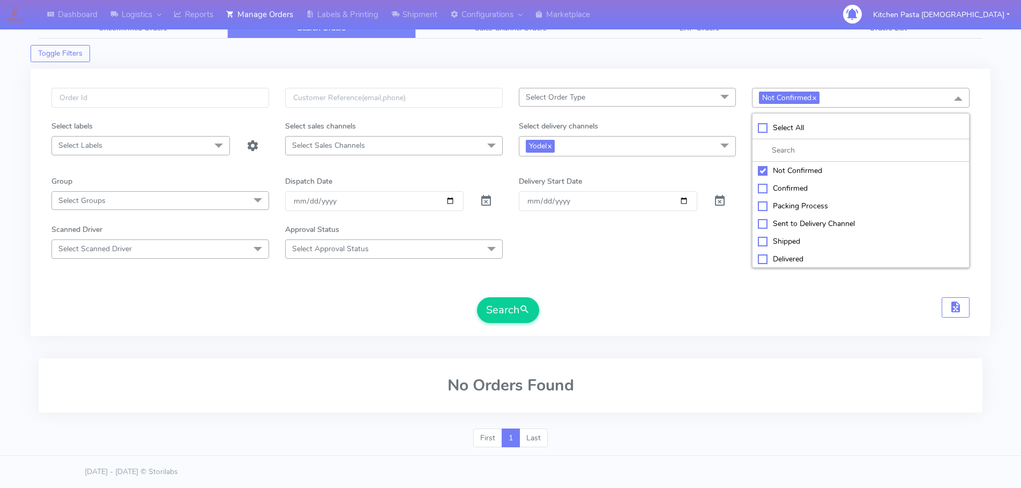
drag, startPoint x: 804, startPoint y: 187, endPoint x: 695, endPoint y: 229, distance: 117.1
click at [802, 188] on div "Confirmed" at bounding box center [861, 188] width 206 height 11
checkbox input "true"
click at [492, 317] on button "Search" at bounding box center [508, 311] width 62 height 26
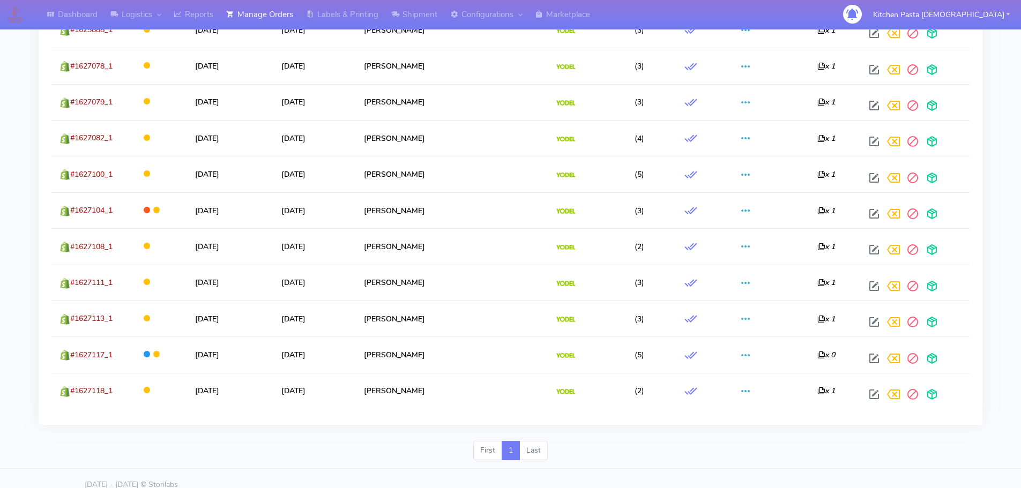
scroll to position [1720, 0]
click at [536, 440] on li "Last" at bounding box center [534, 449] width 28 height 19
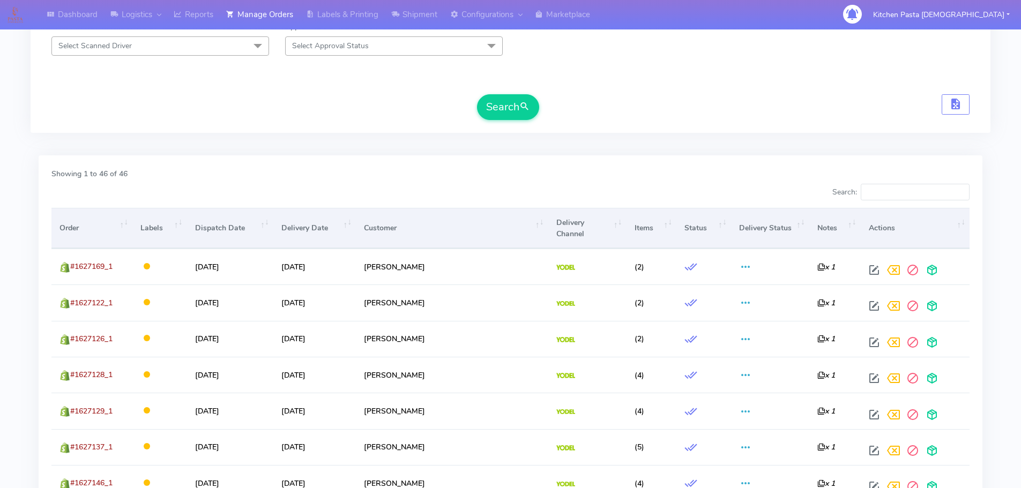
scroll to position [166, 0]
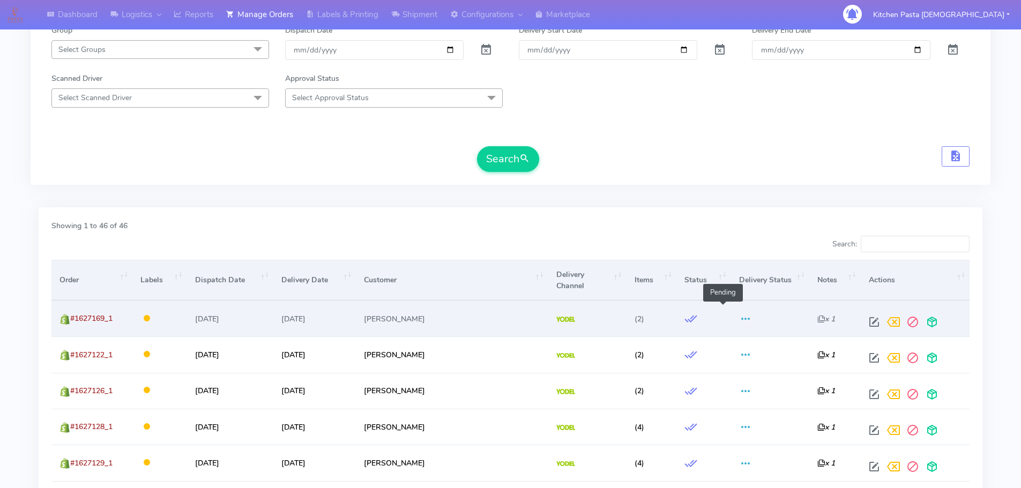
click at [739, 316] on span at bounding box center [745, 321] width 13 height 10
click at [865, 320] on span at bounding box center [874, 325] width 19 height 10
select select "5"
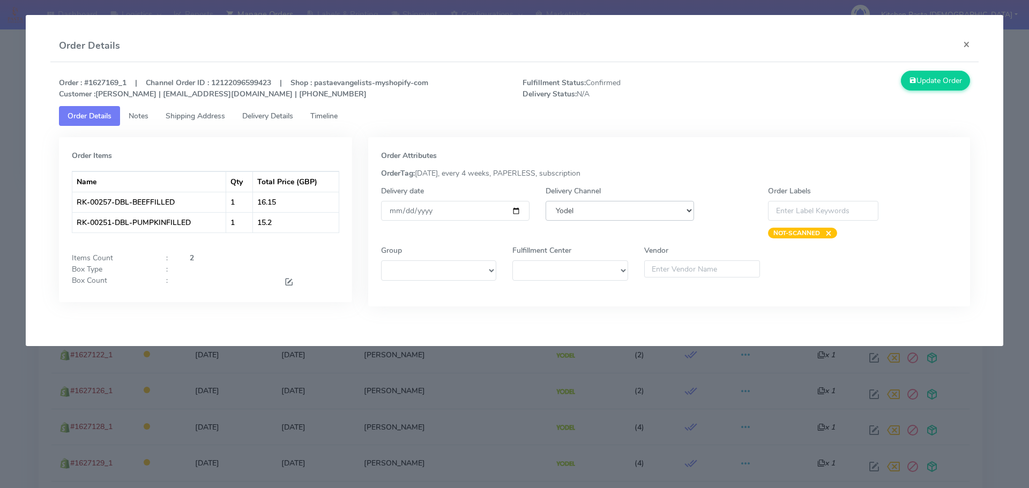
click at [643, 214] on select "DHL OnFleet Royal Mail DPD Yodel MaxOptra Amazon Collection" at bounding box center [620, 211] width 149 height 20
click at [968, 44] on button "×" at bounding box center [967, 44] width 24 height 28
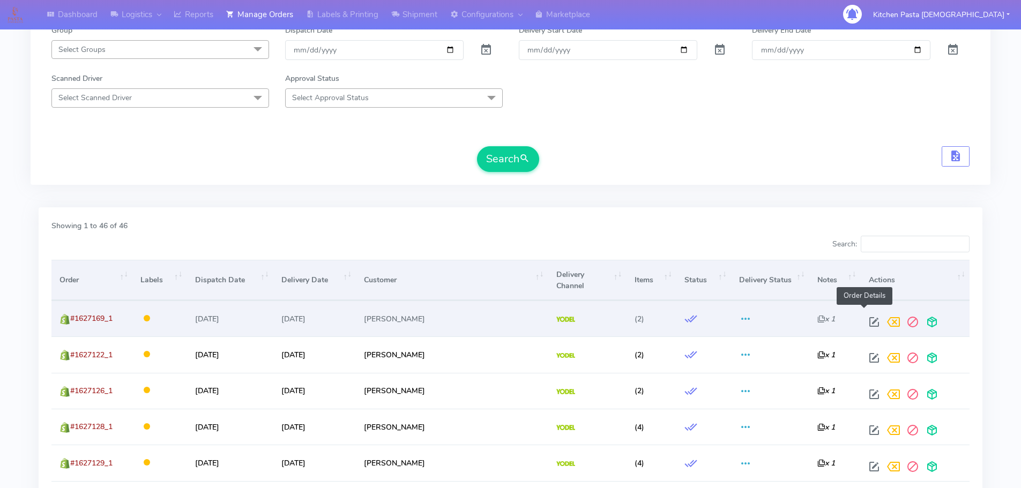
click at [865, 320] on span at bounding box center [874, 325] width 19 height 10
select select "5"
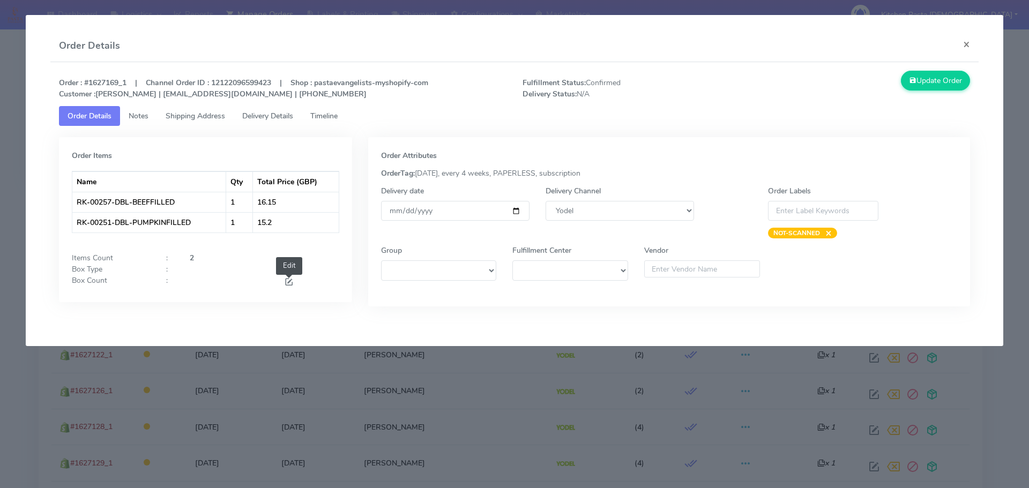
click at [293, 281] on span at bounding box center [289, 283] width 10 height 10
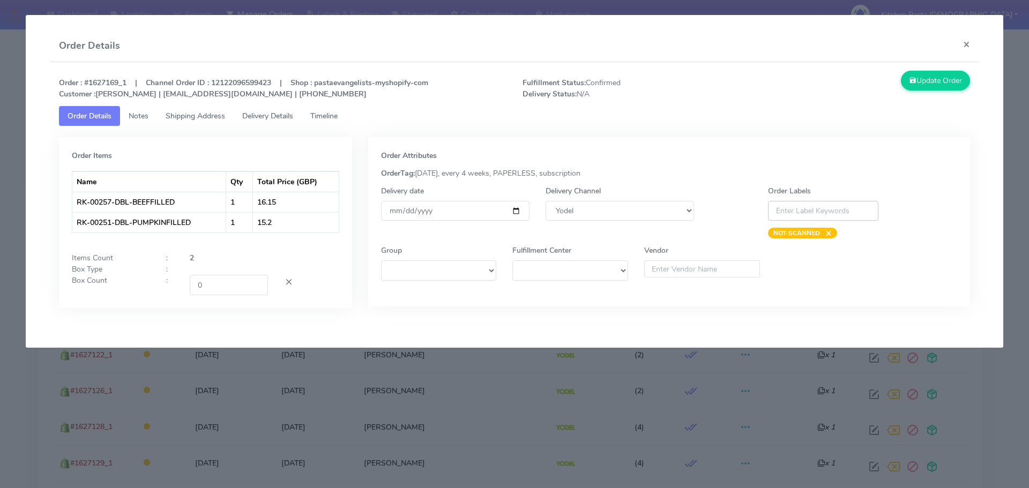
click at [849, 204] on input at bounding box center [823, 211] width 110 height 20
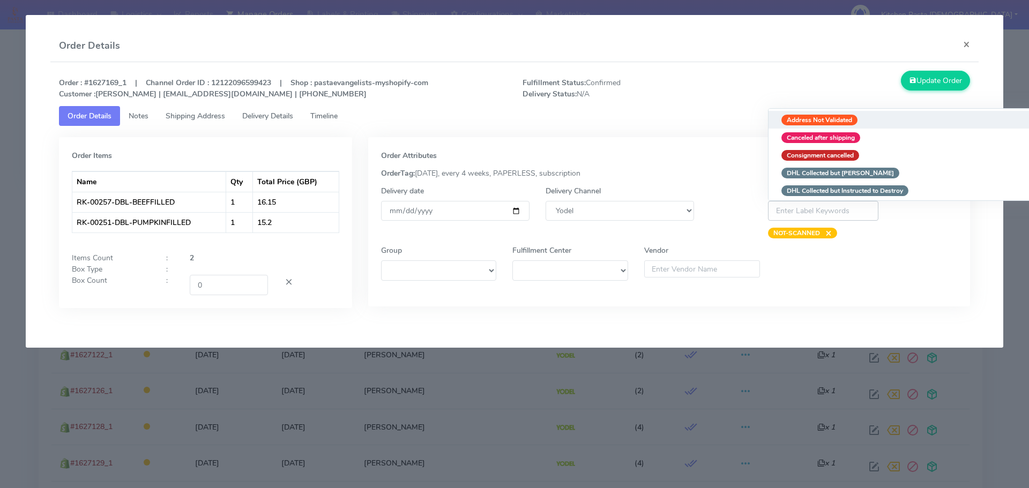
click at [843, 217] on input at bounding box center [823, 211] width 110 height 20
click at [421, 280] on select at bounding box center [439, 271] width 116 height 20
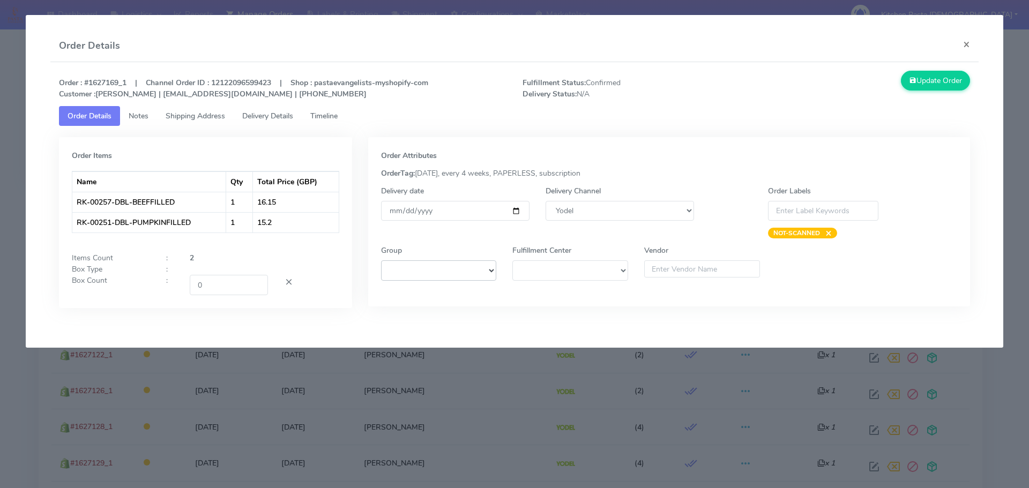
click at [458, 271] on select at bounding box center [439, 271] width 116 height 20
click at [487, 268] on select at bounding box center [439, 271] width 116 height 20
click at [596, 277] on select at bounding box center [571, 271] width 116 height 20
click at [604, 269] on select at bounding box center [571, 271] width 116 height 20
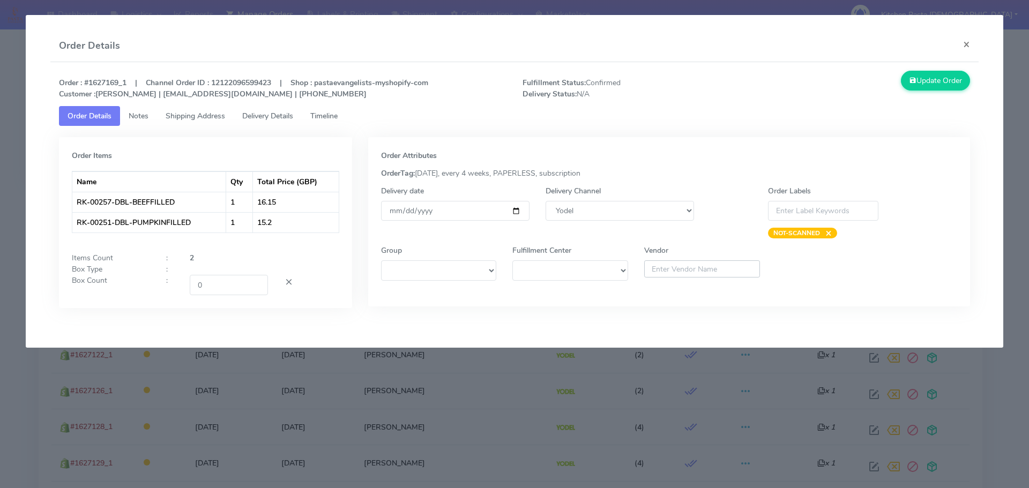
click at [688, 266] on input "text" at bounding box center [702, 269] width 116 height 17
click at [969, 43] on button "×" at bounding box center [967, 44] width 24 height 28
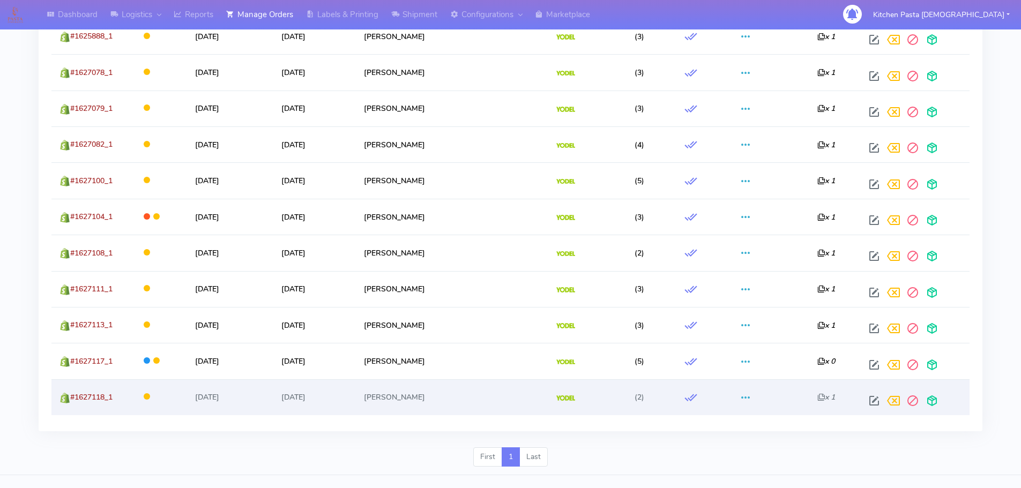
scroll to position [1720, 0]
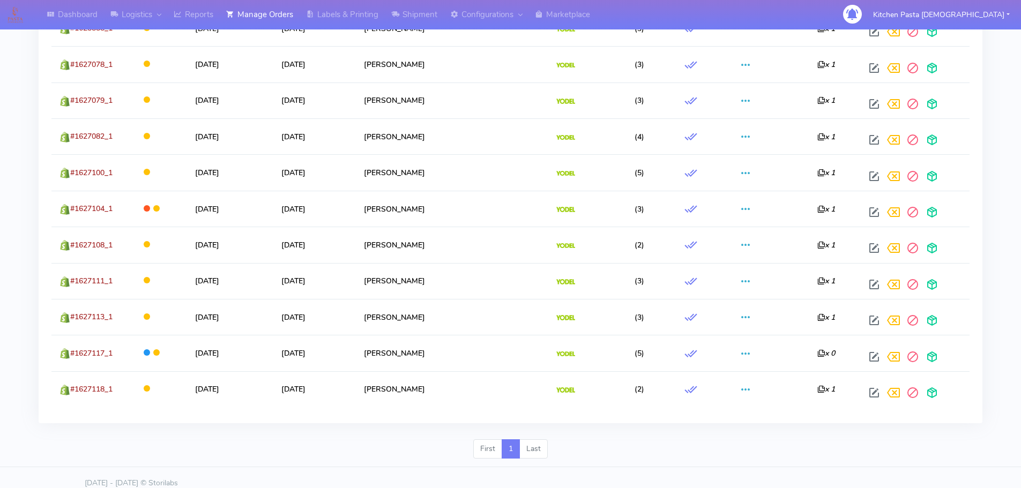
click at [533, 440] on li "Last" at bounding box center [534, 449] width 28 height 19
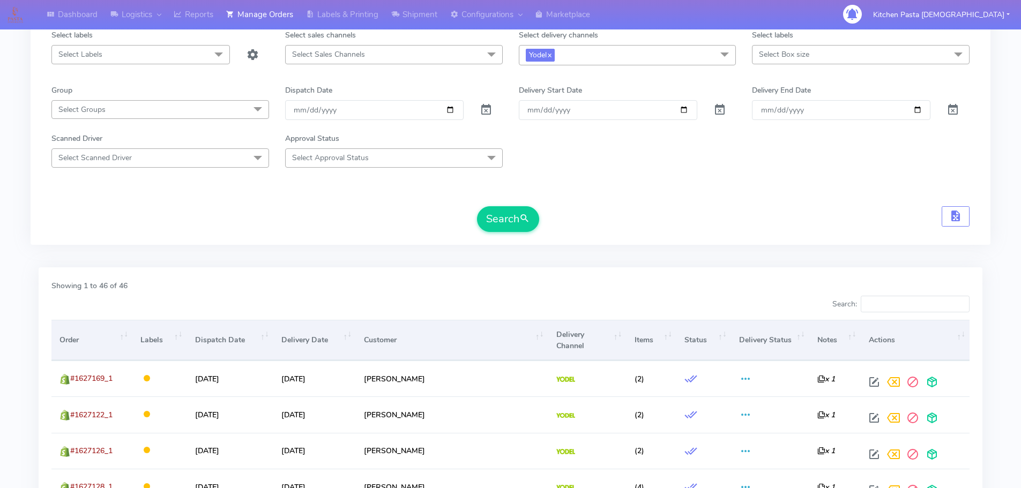
scroll to position [0, 0]
